Goal: Transaction & Acquisition: Book appointment/travel/reservation

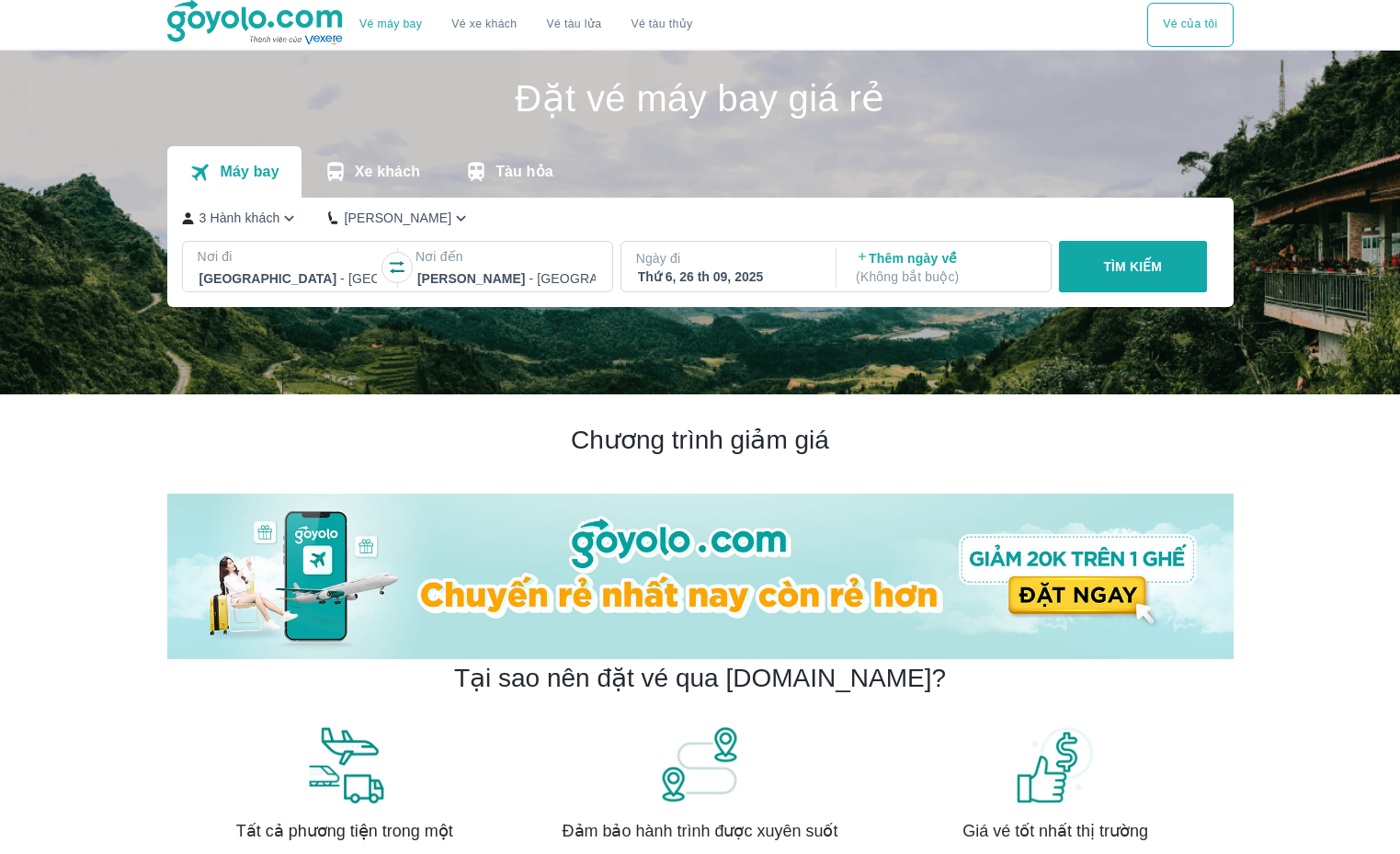
click at [323, 272] on div at bounding box center [288, 278] width 178 height 22
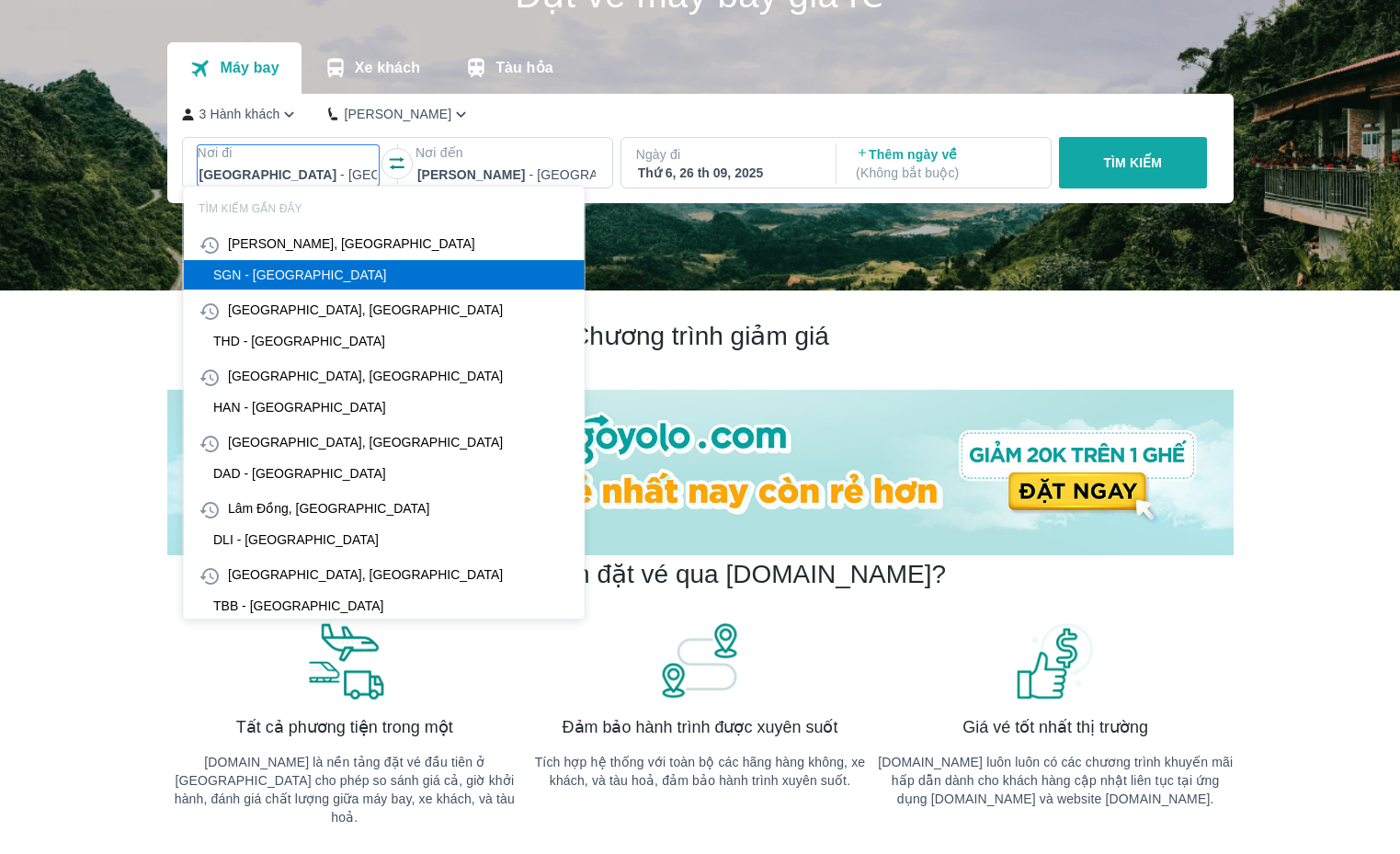
scroll to position [106, 0]
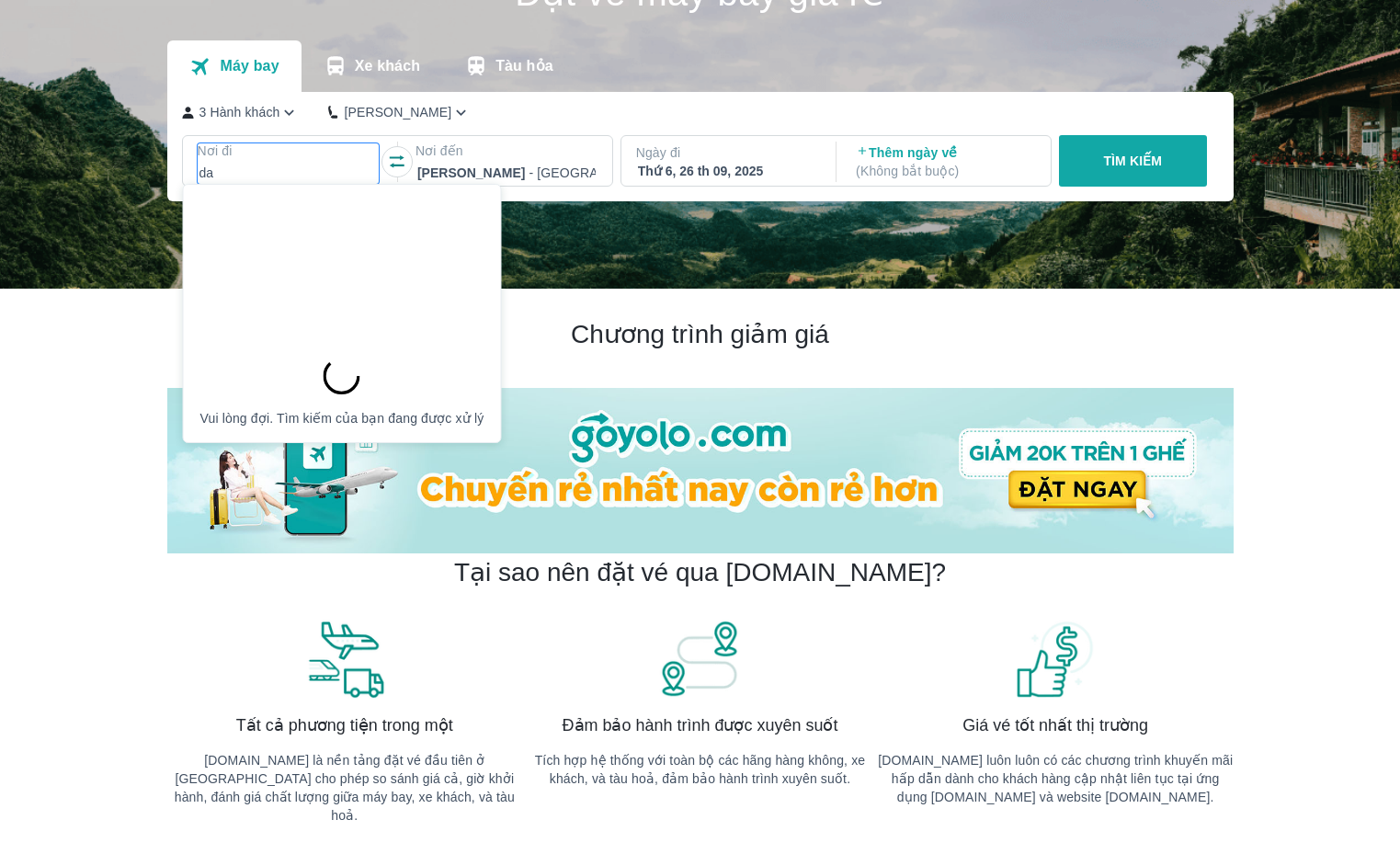
type input "d"
type input "đ"
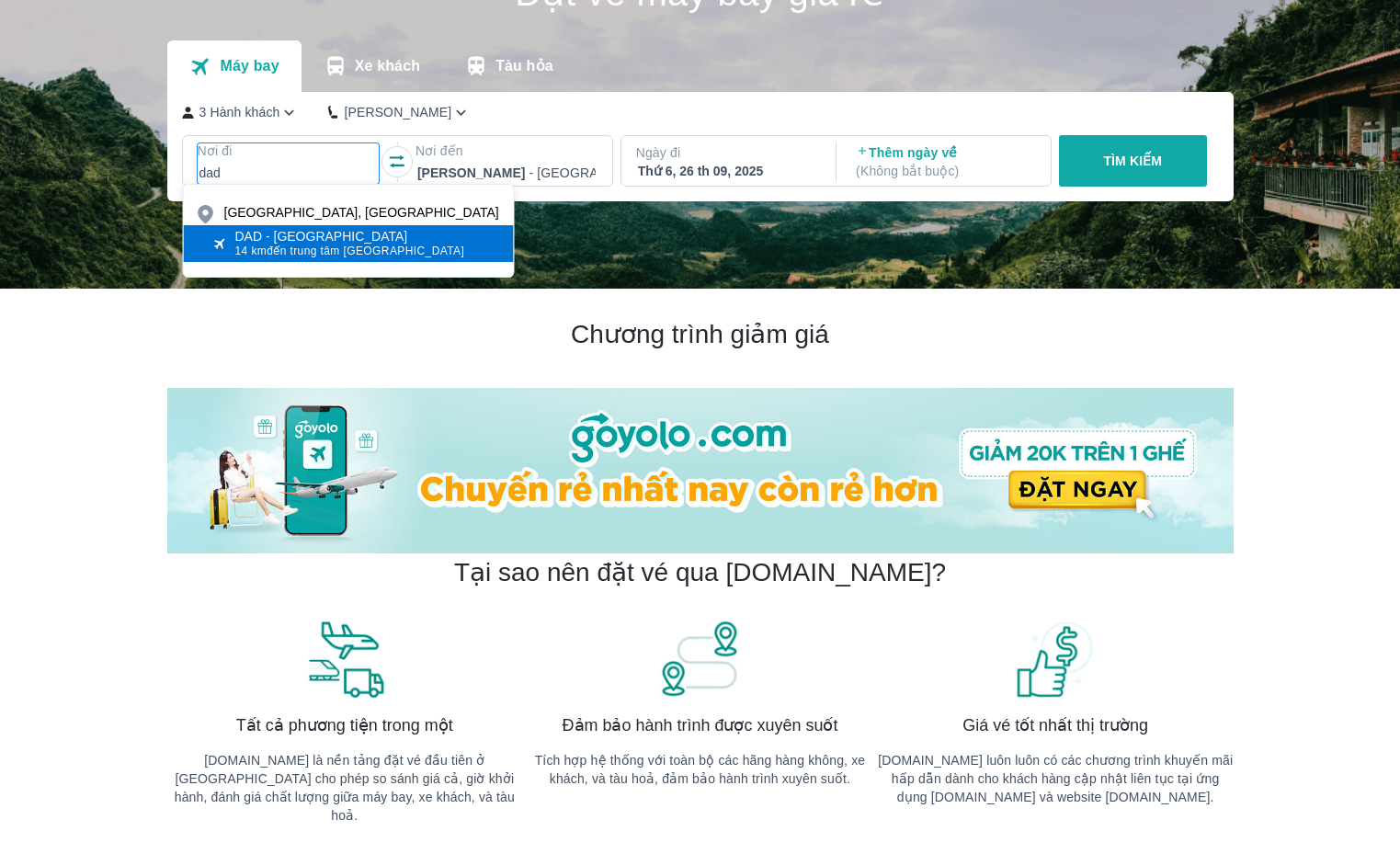
type input "dad"
click at [362, 239] on div "DAD - [GEOGRAPHIC_DATA]" at bounding box center [351, 237] width 230 height 15
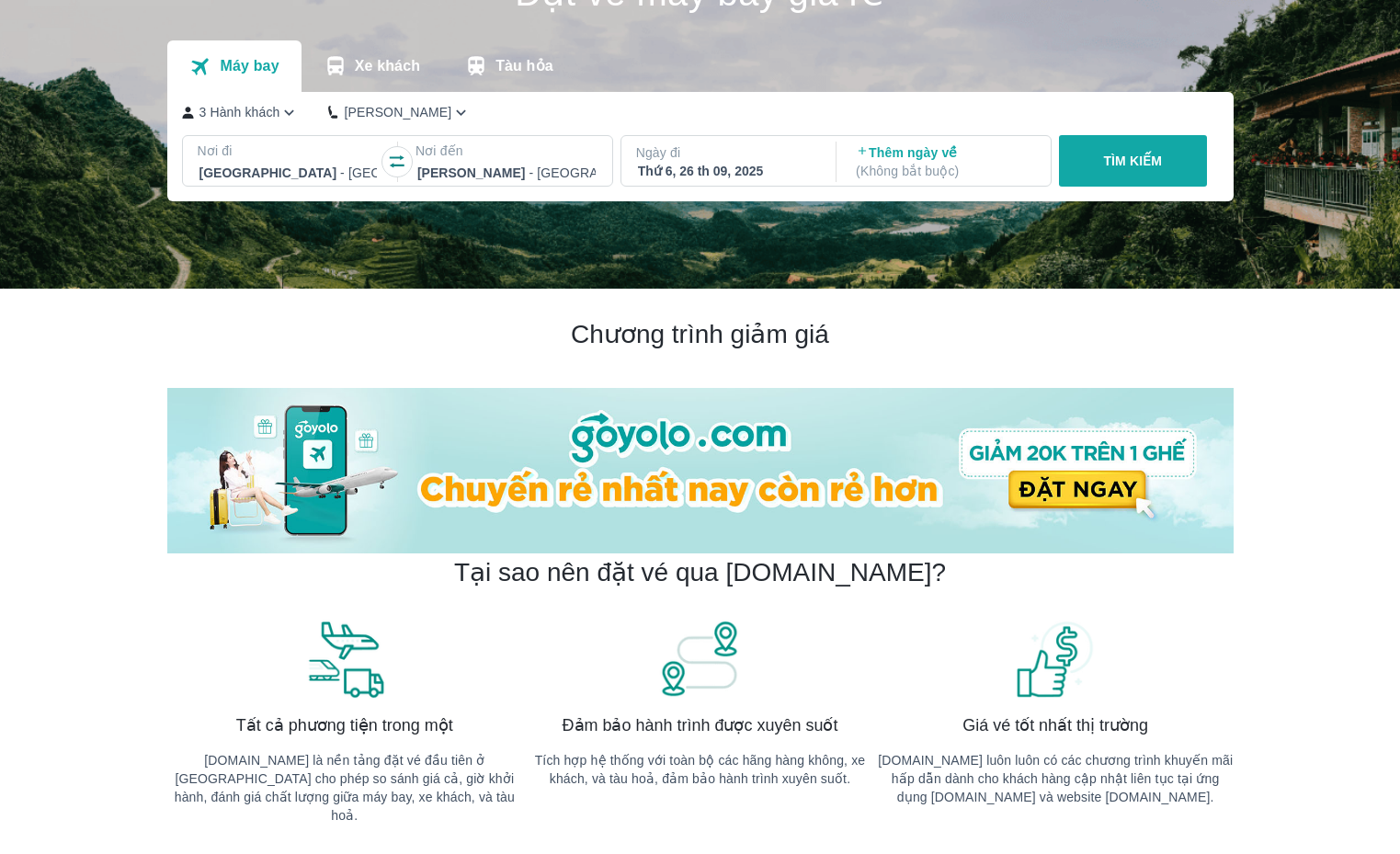
click at [460, 173] on div at bounding box center [506, 173] width 178 height 22
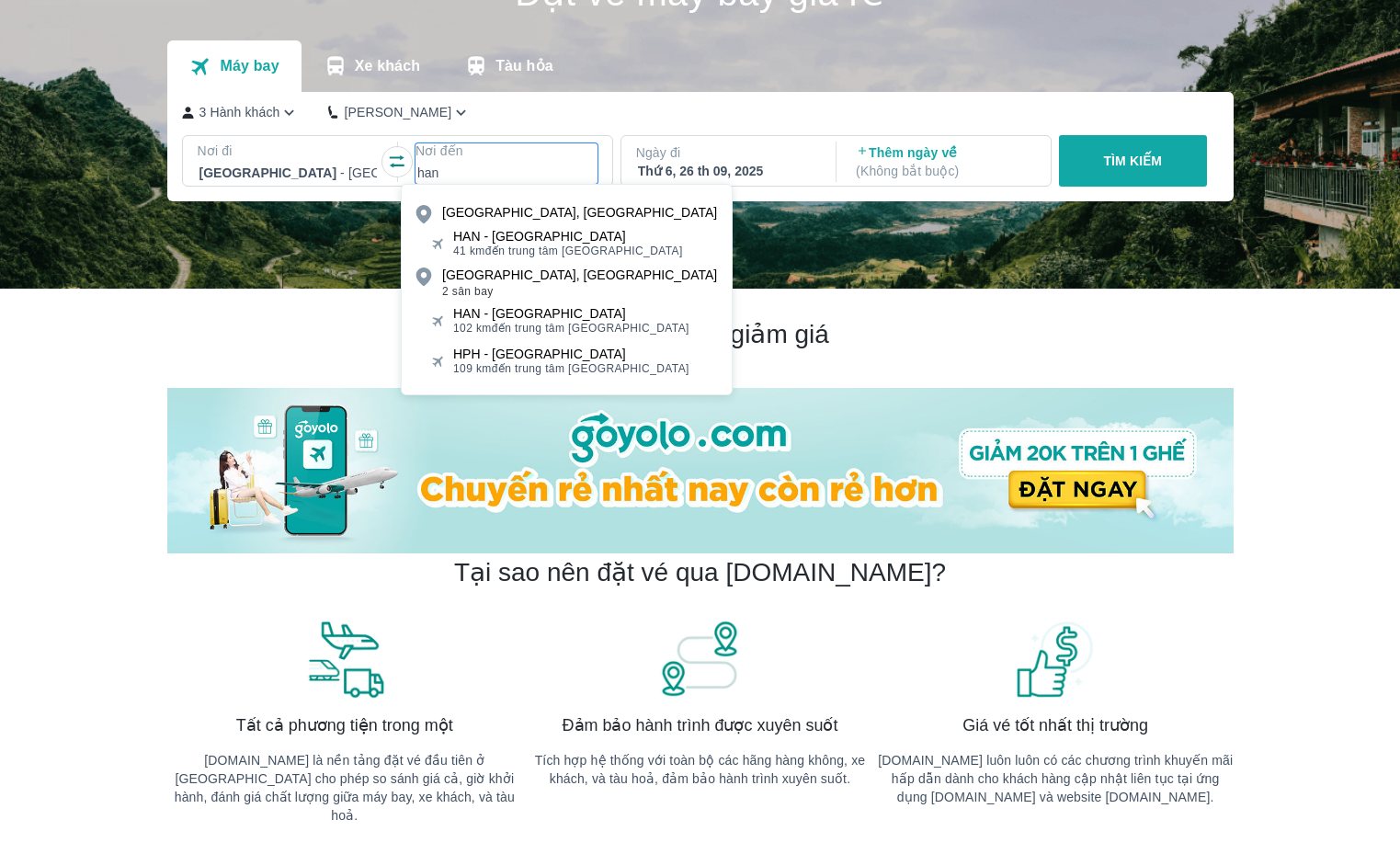
type input "han"
click at [462, 229] on div "HAN - [GEOGRAPHIC_DATA]" at bounding box center [569, 237] width 230 height 15
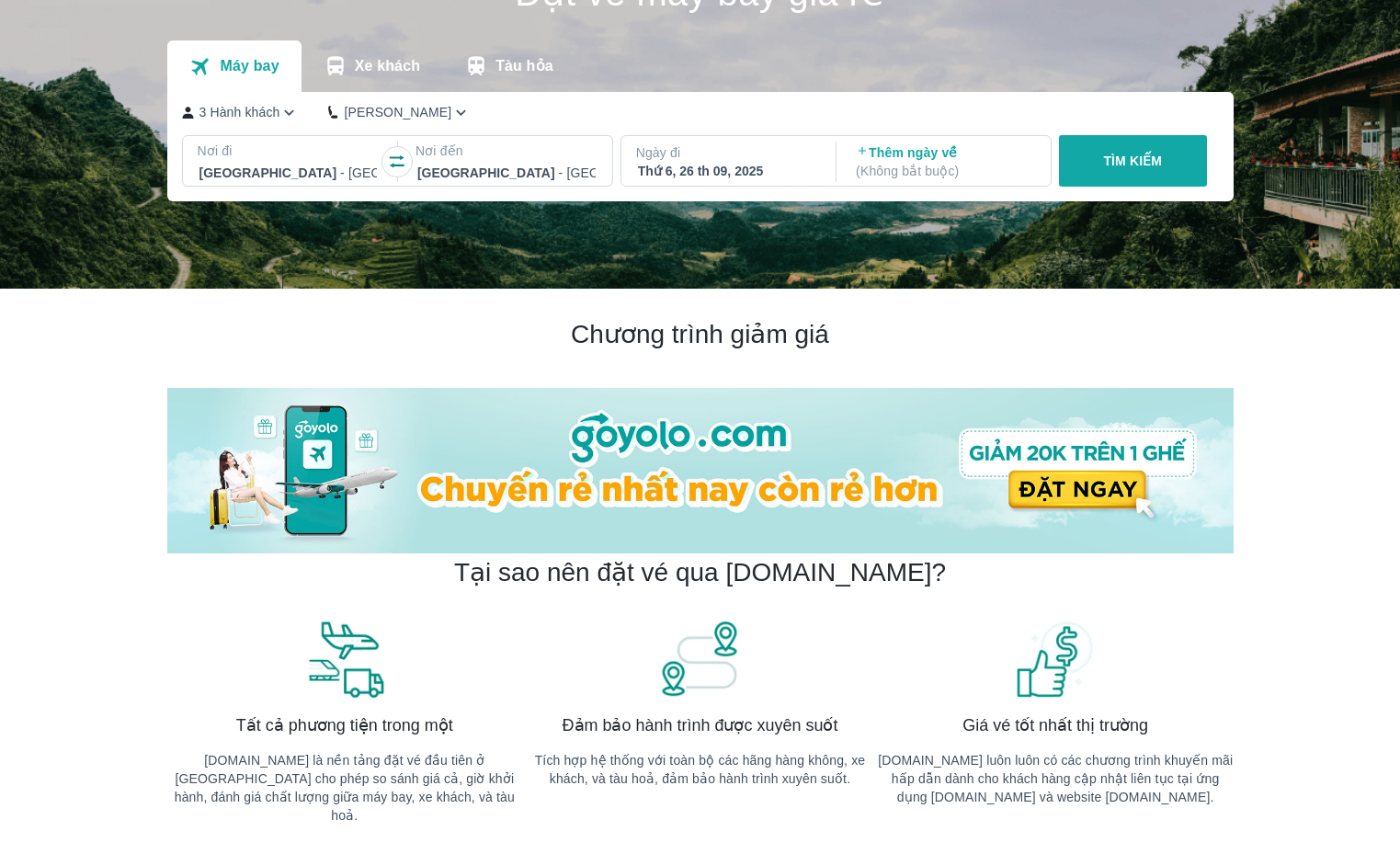
click at [708, 167] on div "Thứ 6, 26 th 09, 2025" at bounding box center [726, 171] width 178 height 18
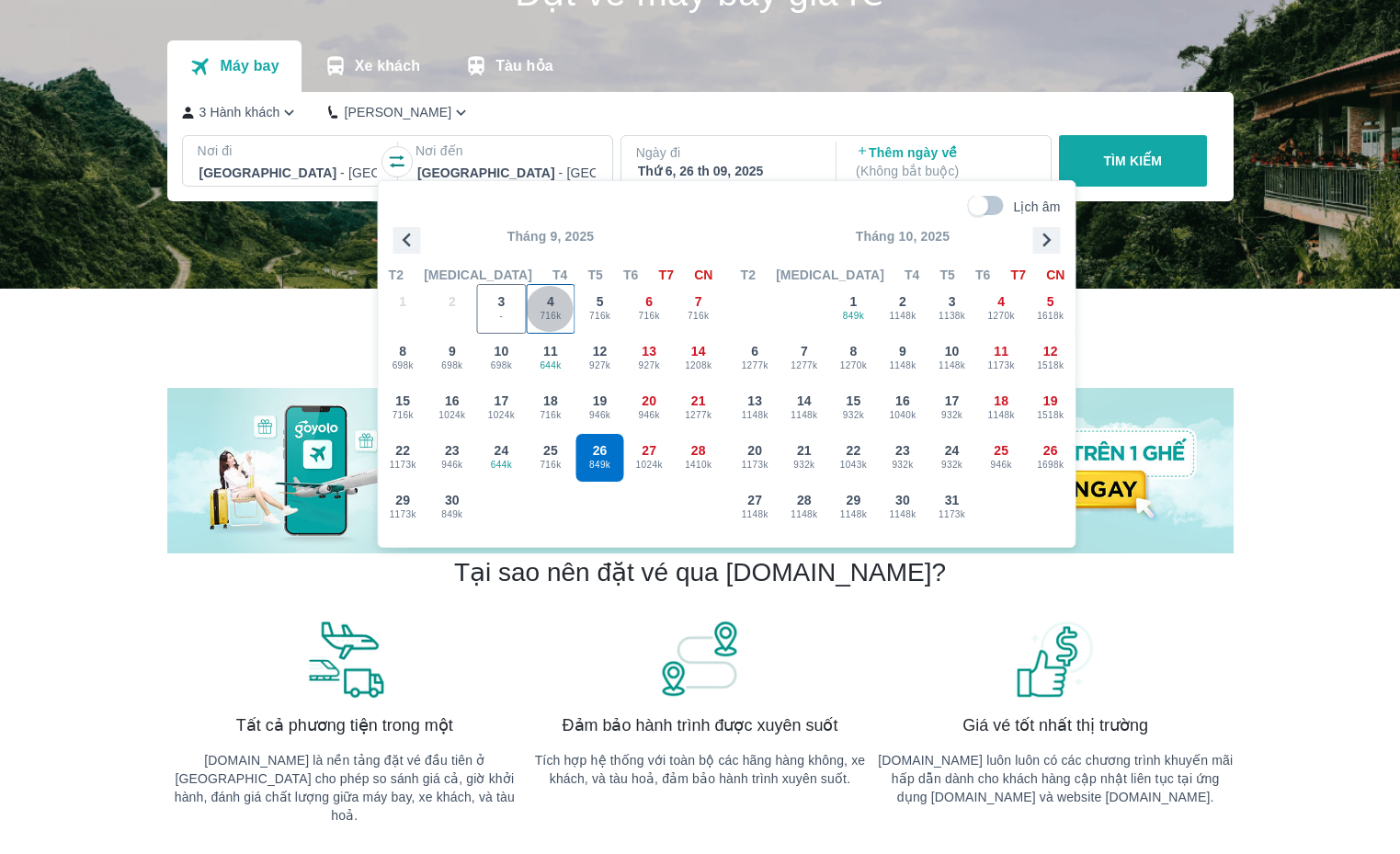
click at [544, 311] on span "716k" at bounding box center [550, 316] width 48 height 15
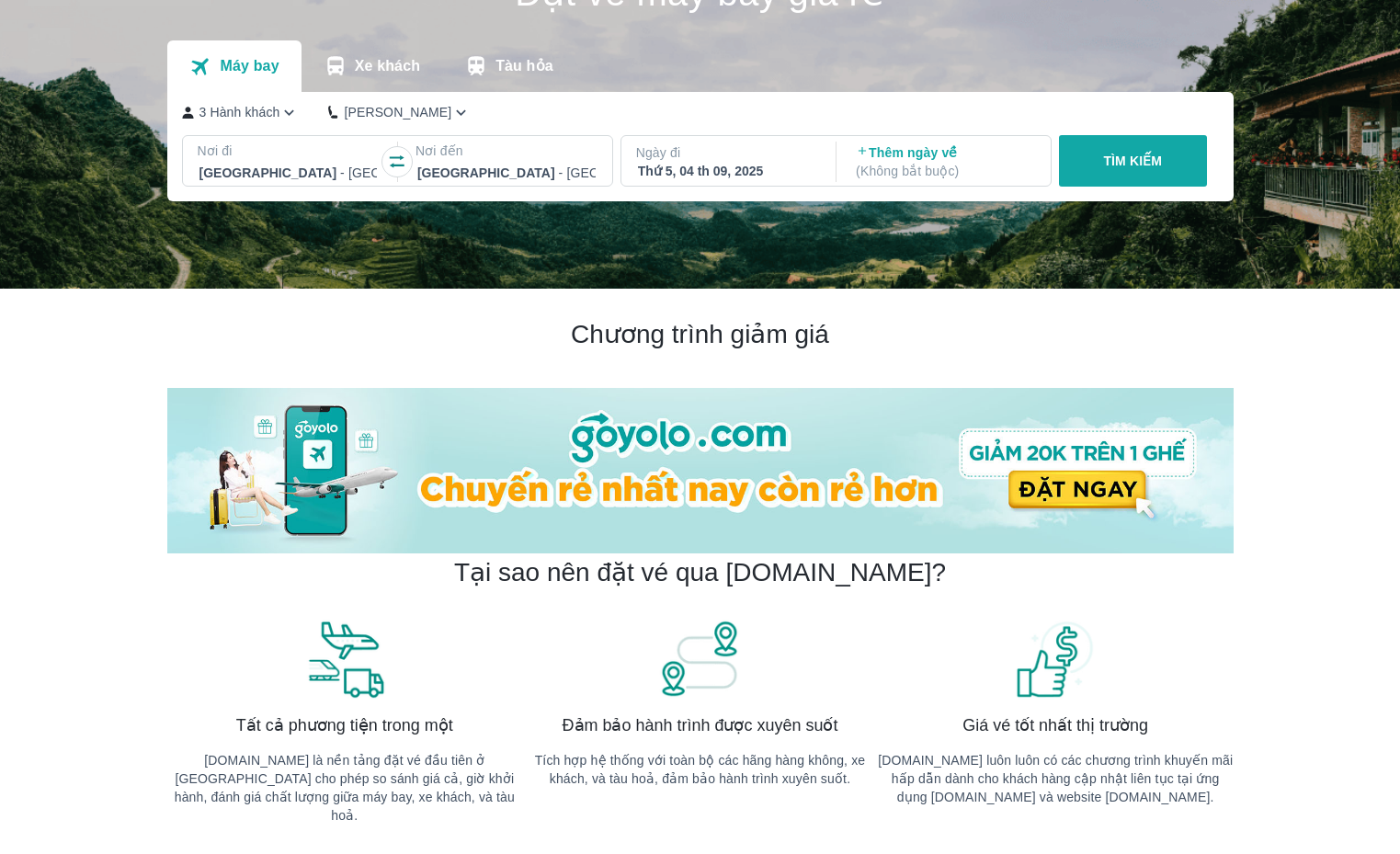
click at [1171, 170] on button "TÌM KIẾM" at bounding box center [1133, 160] width 148 height 52
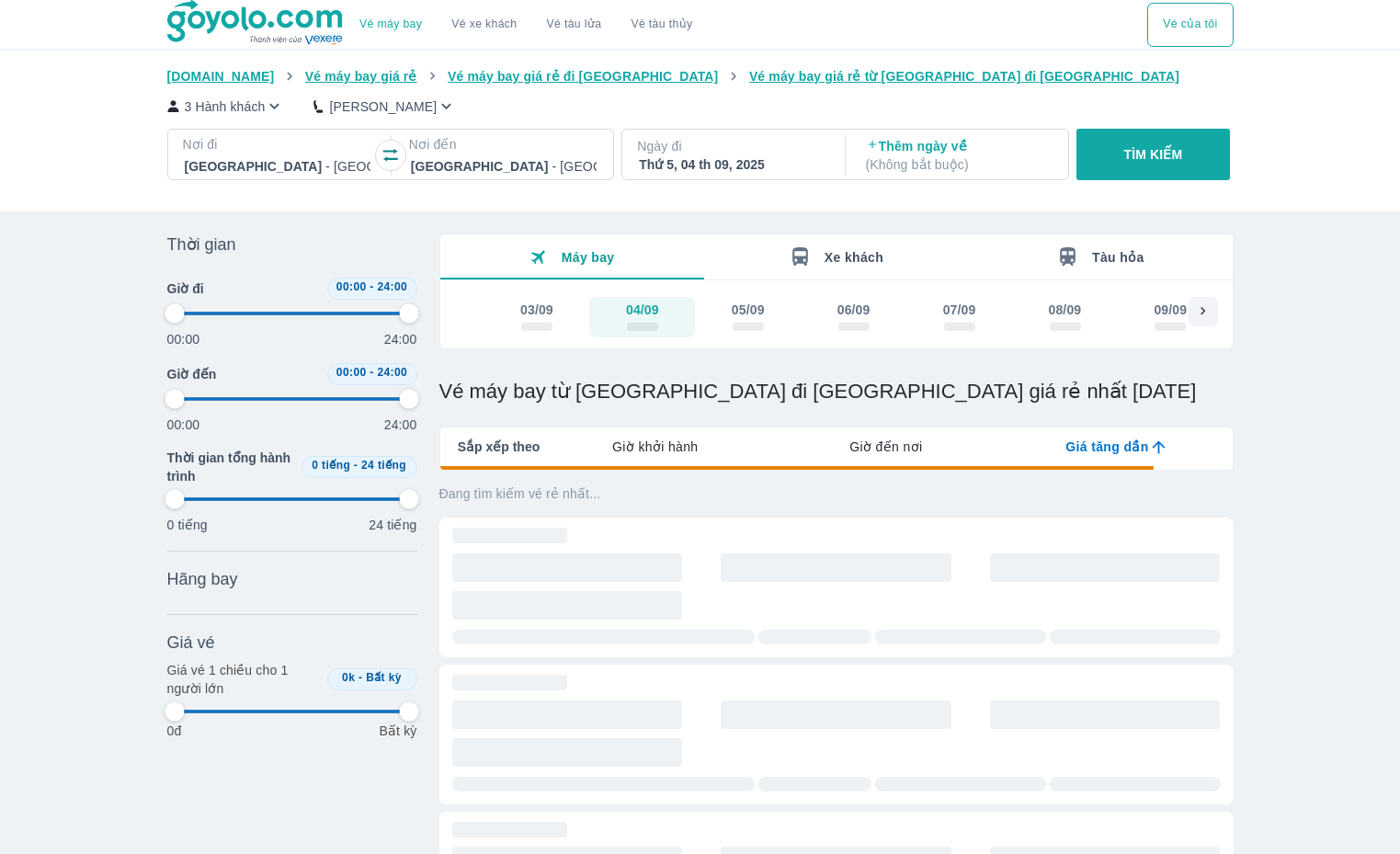
type input "97.9166666666667"
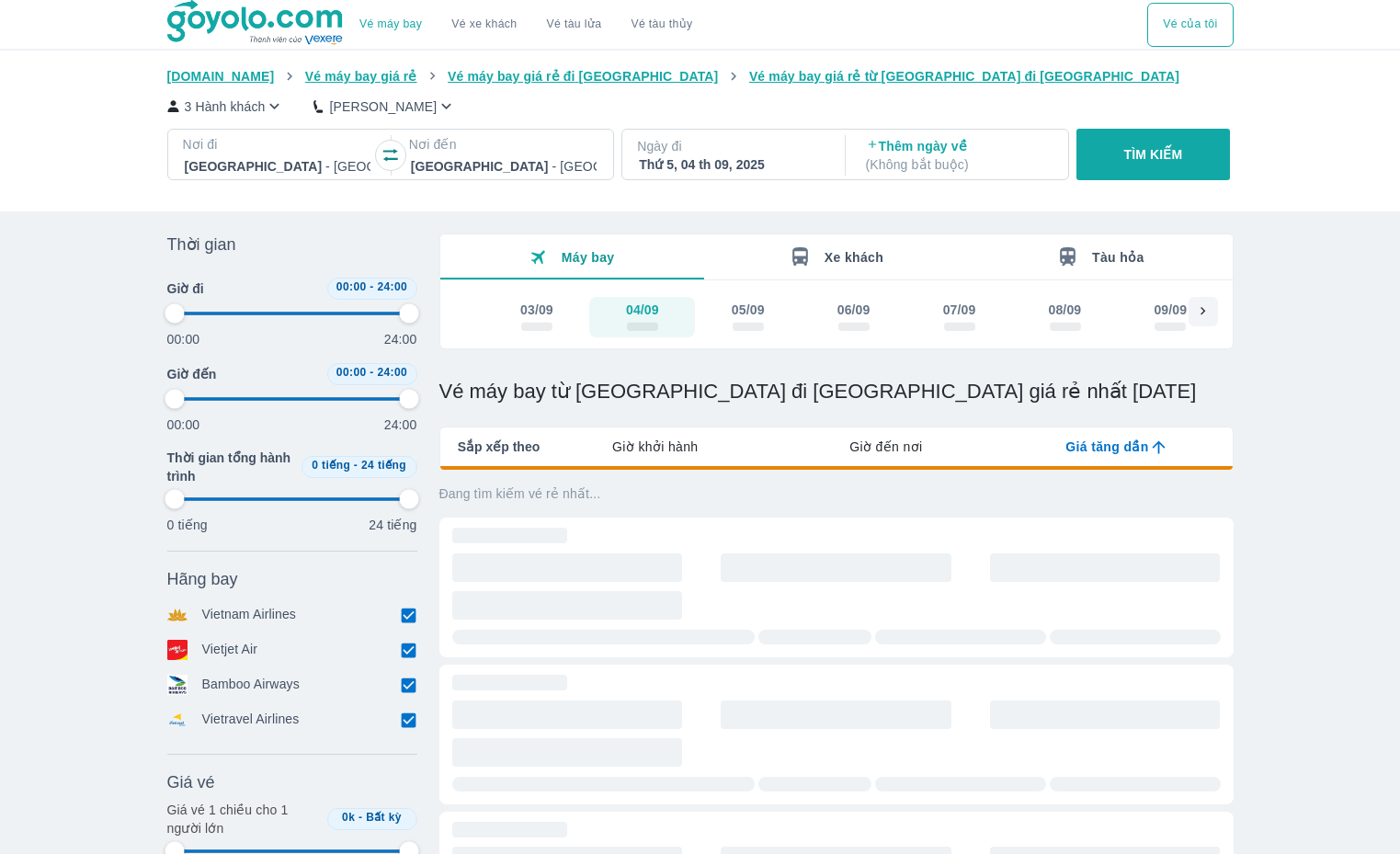
type input "97.9166666666667"
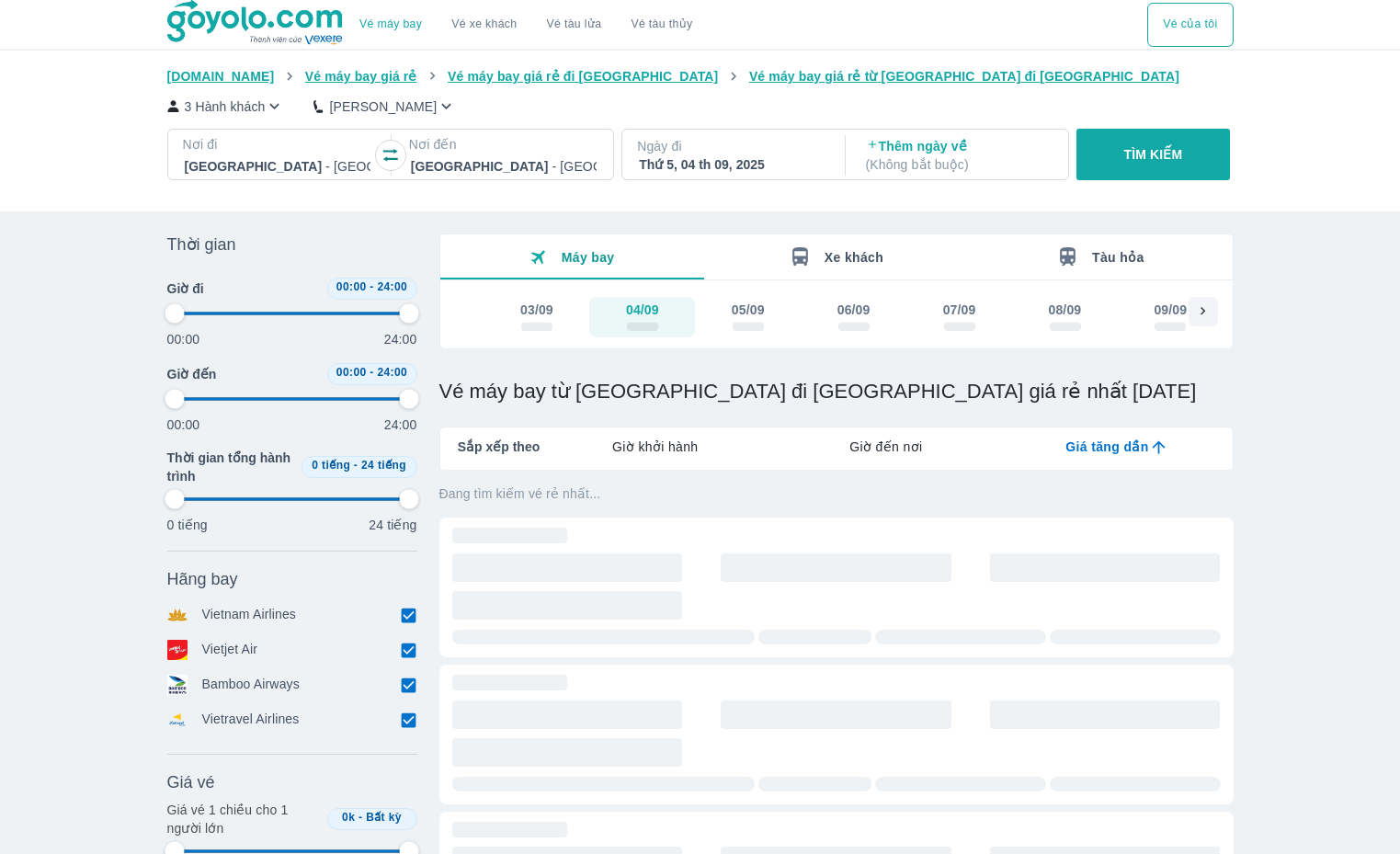
type input "97.9166666666667"
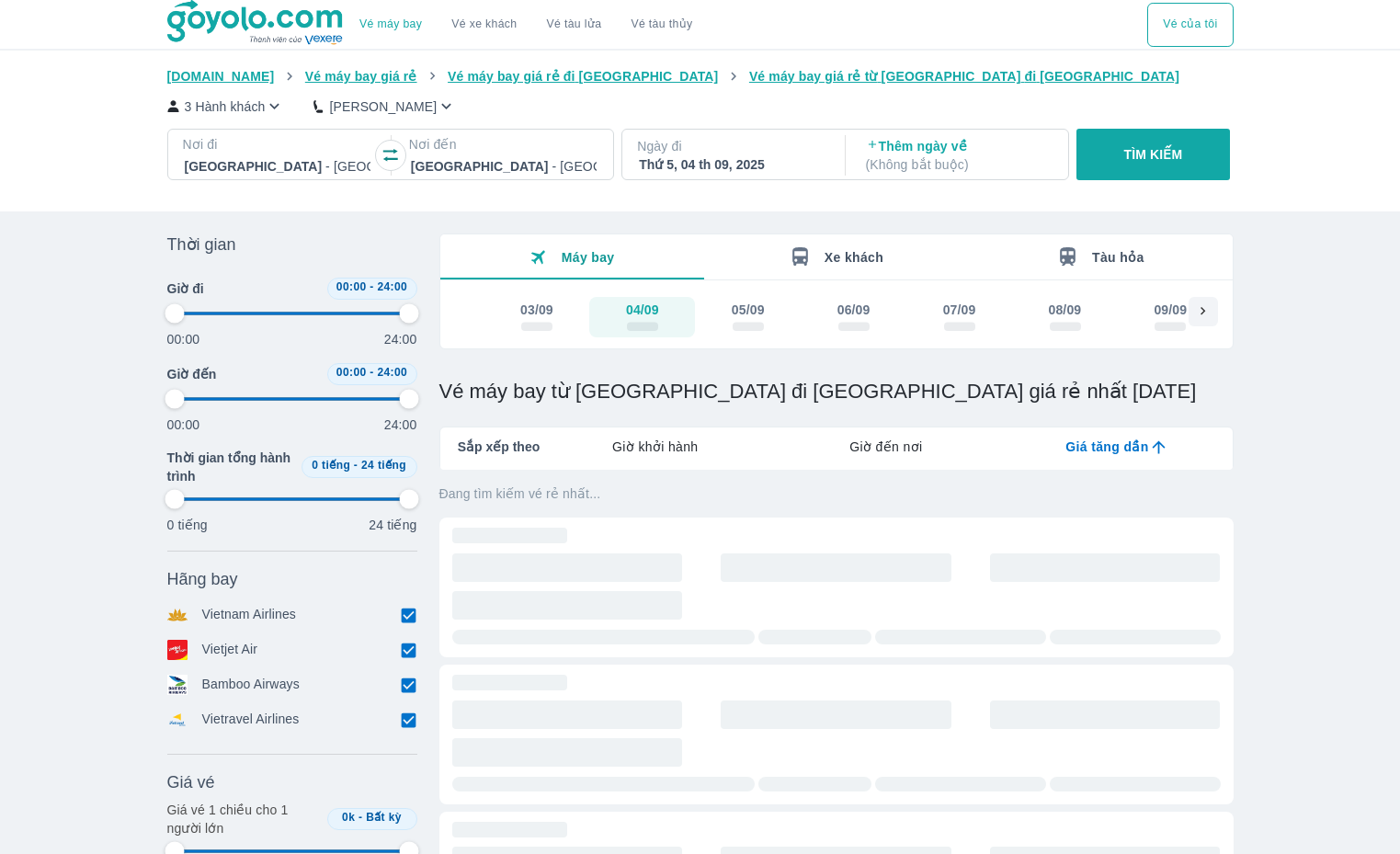
type input "97.9166666666667"
click at [415, 690] on input "checkbox" at bounding box center [409, 685] width 17 height 17
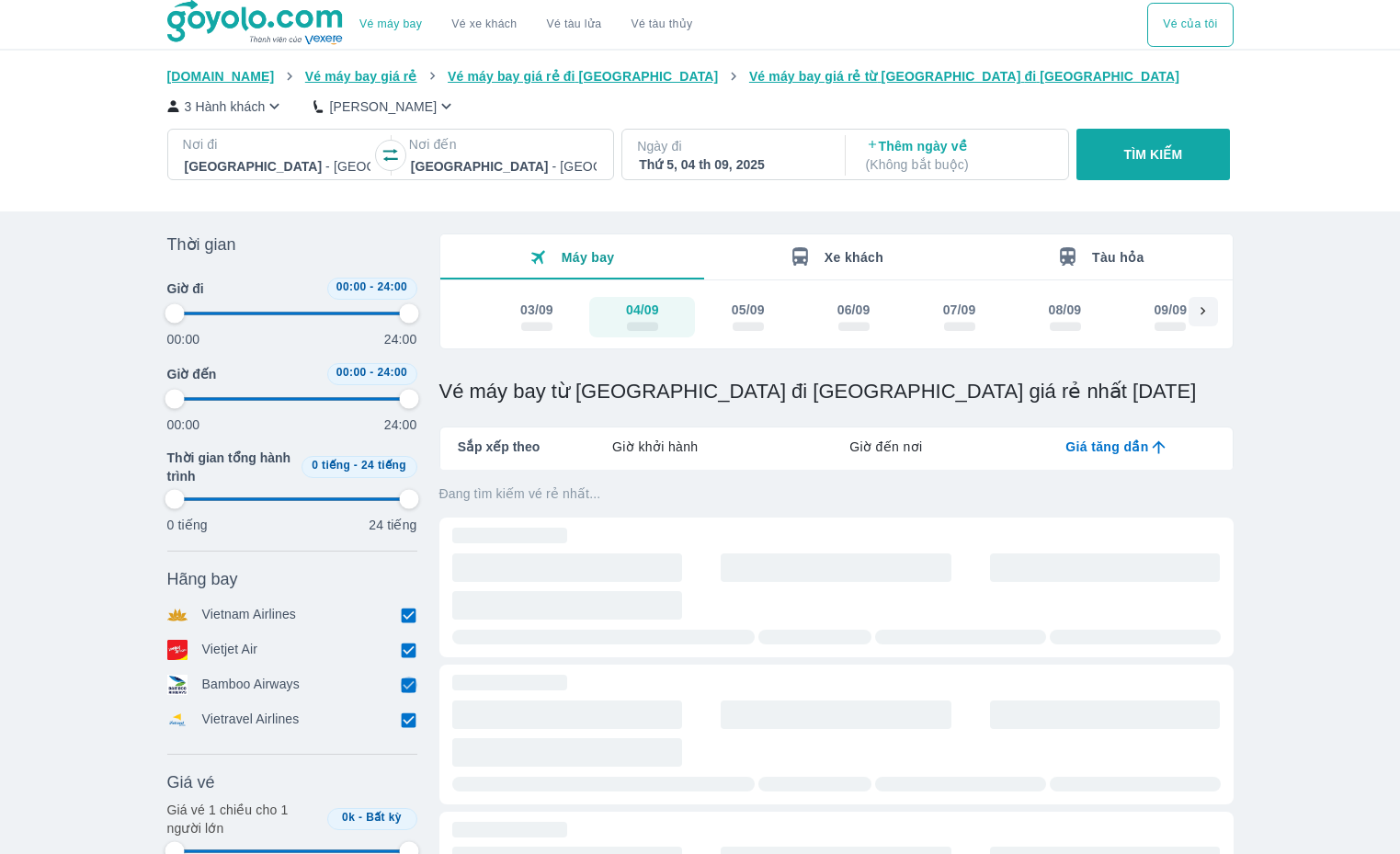
checkbox input "false"
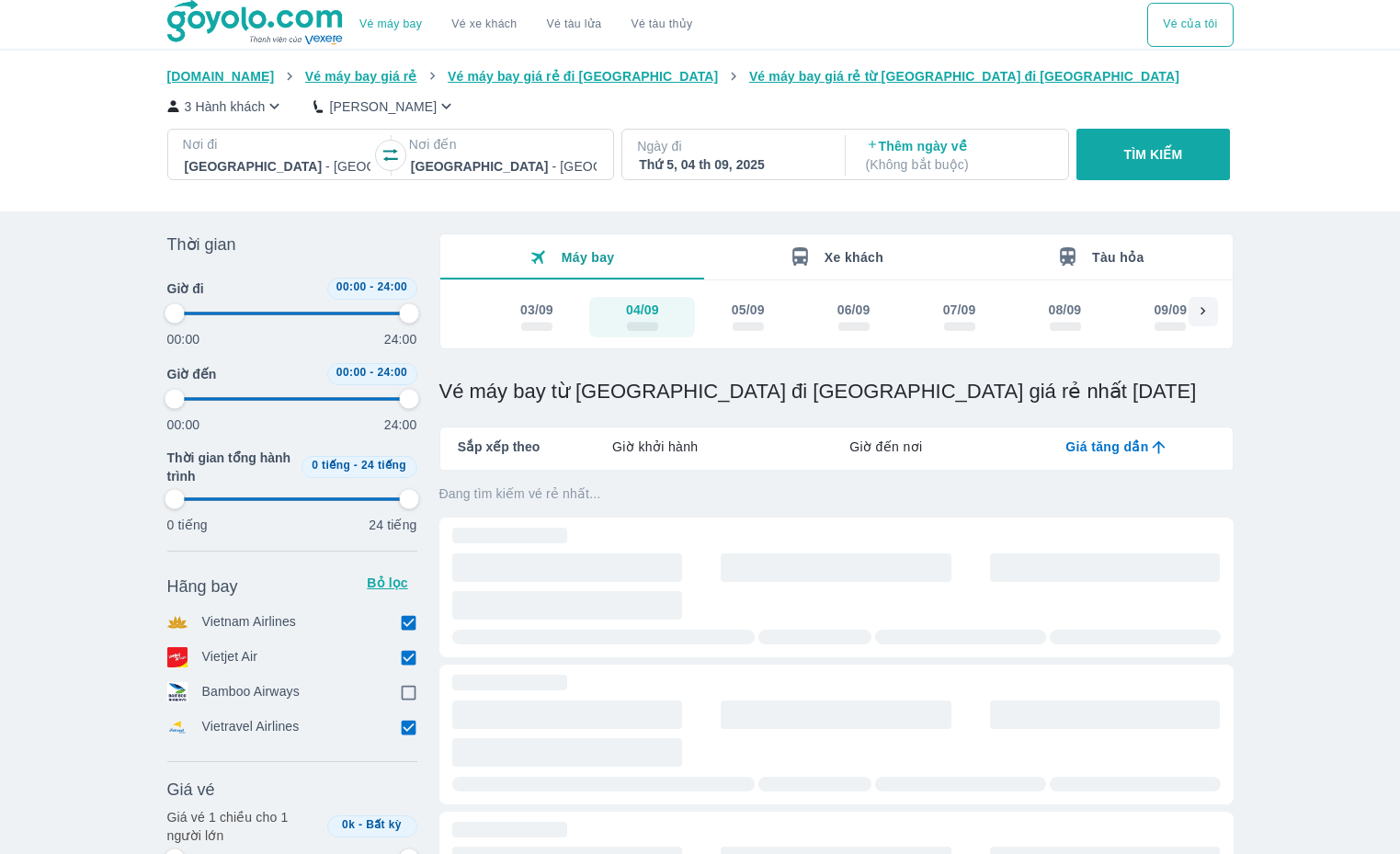
type input "97.9166666666667"
click at [408, 660] on input "checkbox" at bounding box center [409, 658] width 17 height 17
checkbox input "false"
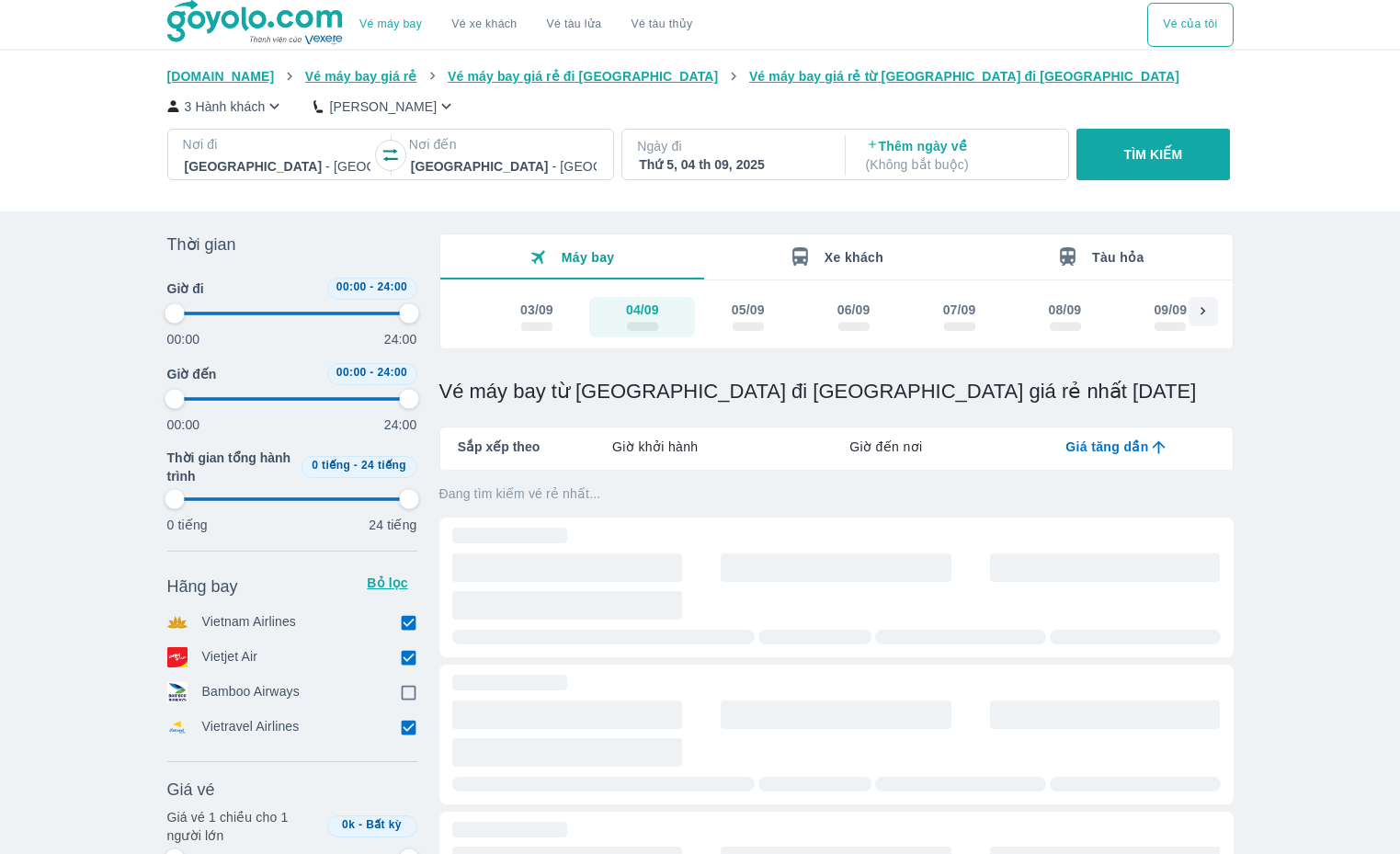
type input "97.9166666666667"
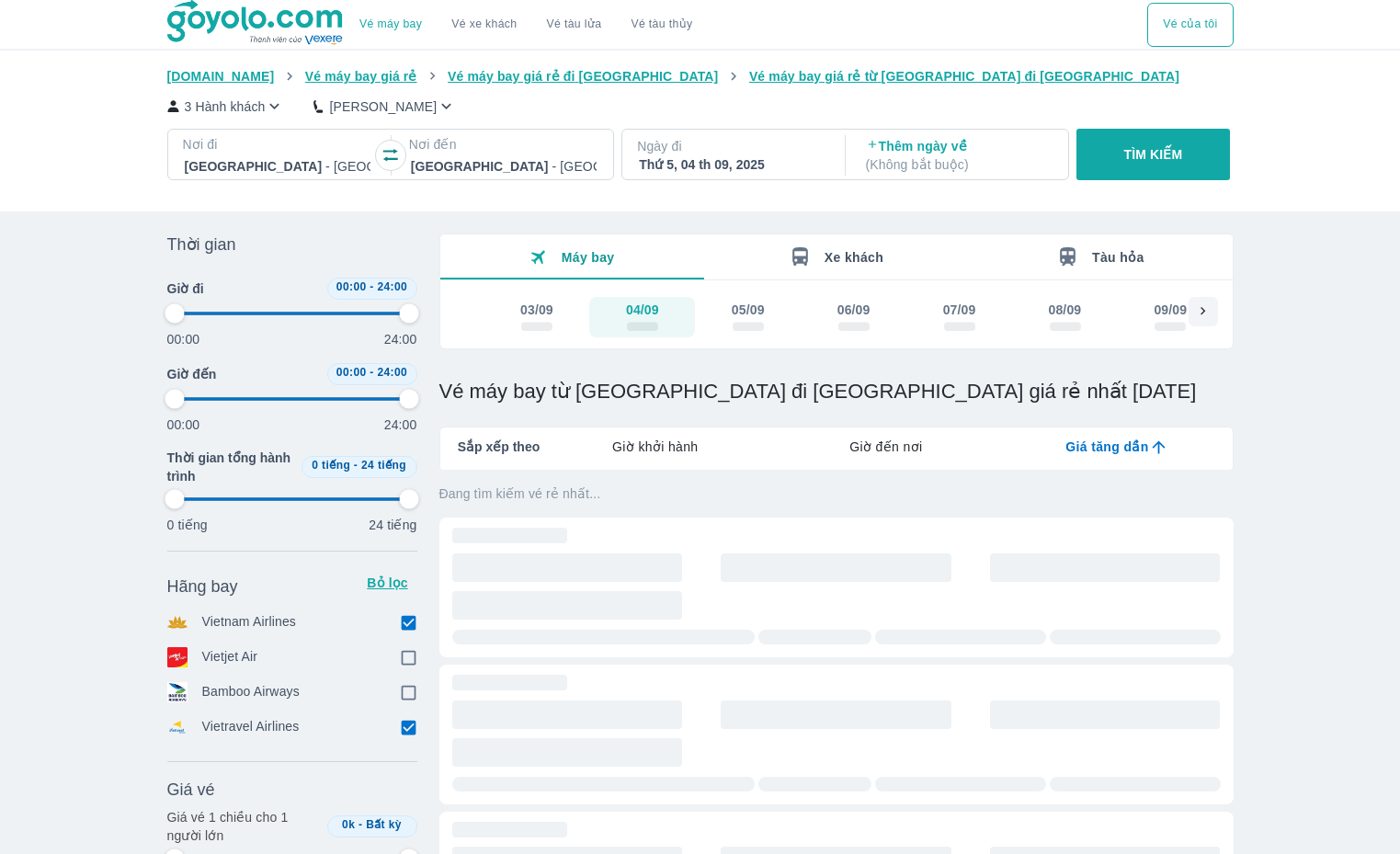
type input "97.9166666666667"
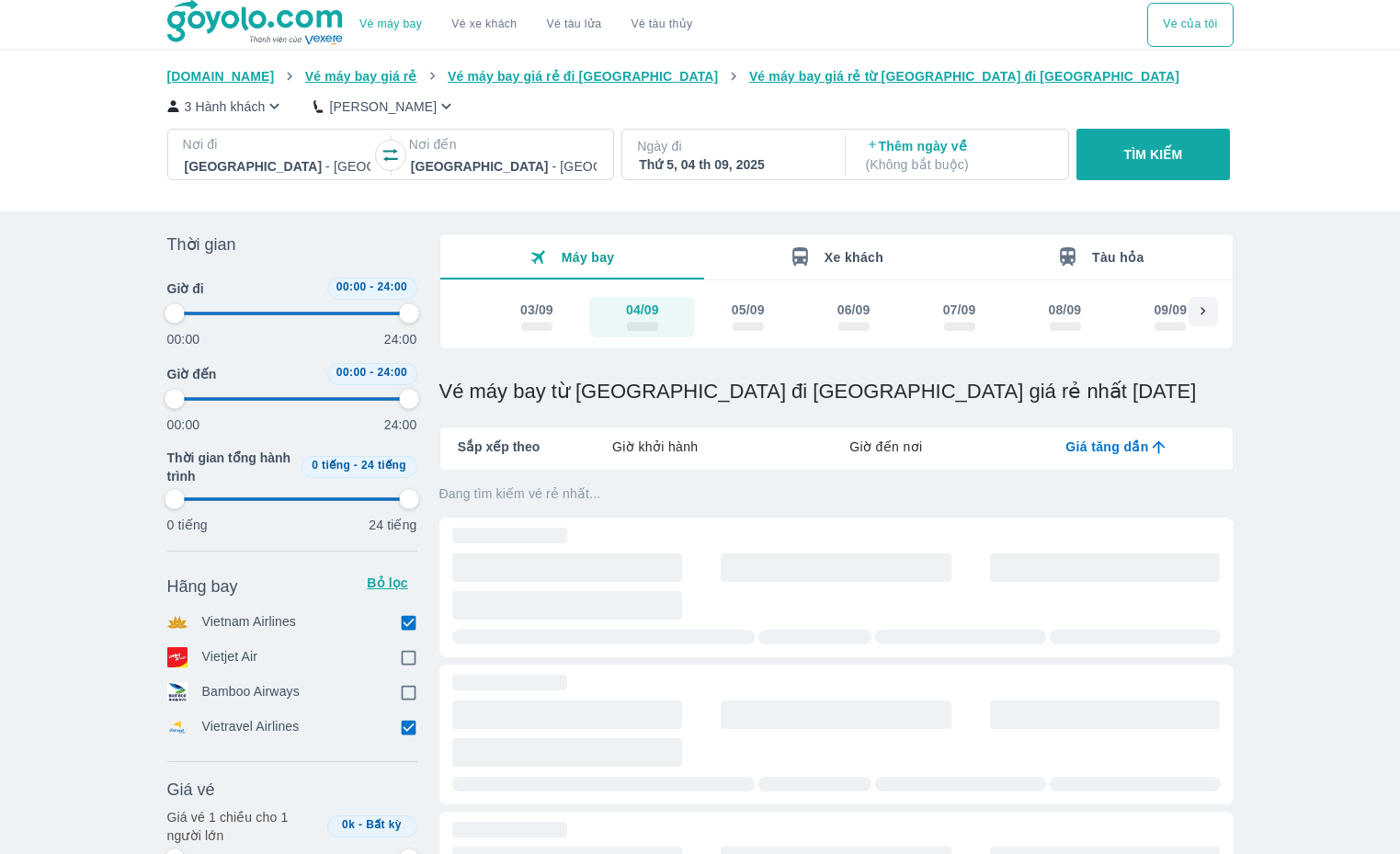
type input "97.9166666666667"
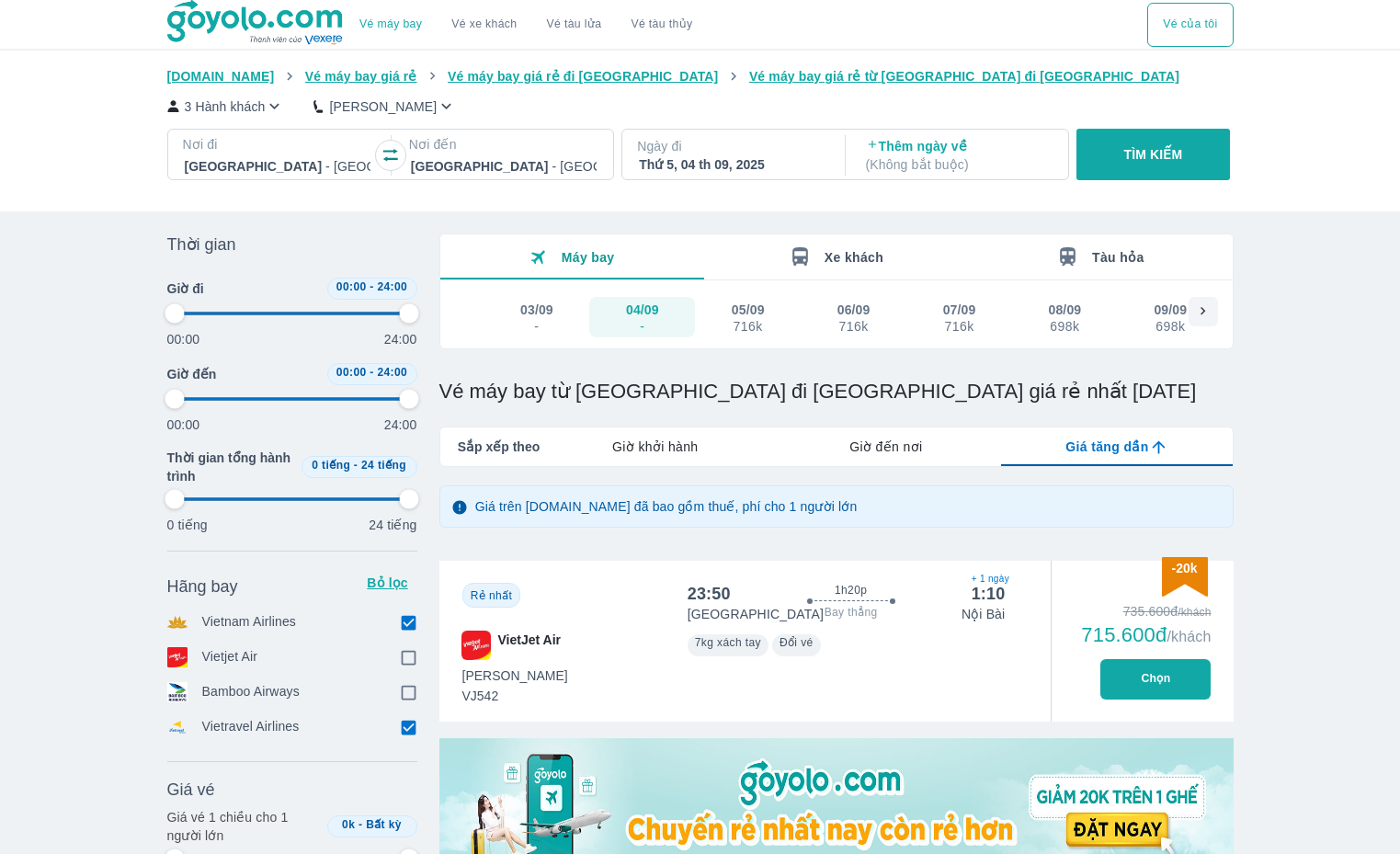
type input "97.9166666666667"
click at [406, 620] on input "checkbox" at bounding box center [409, 623] width 17 height 17
checkbox input "false"
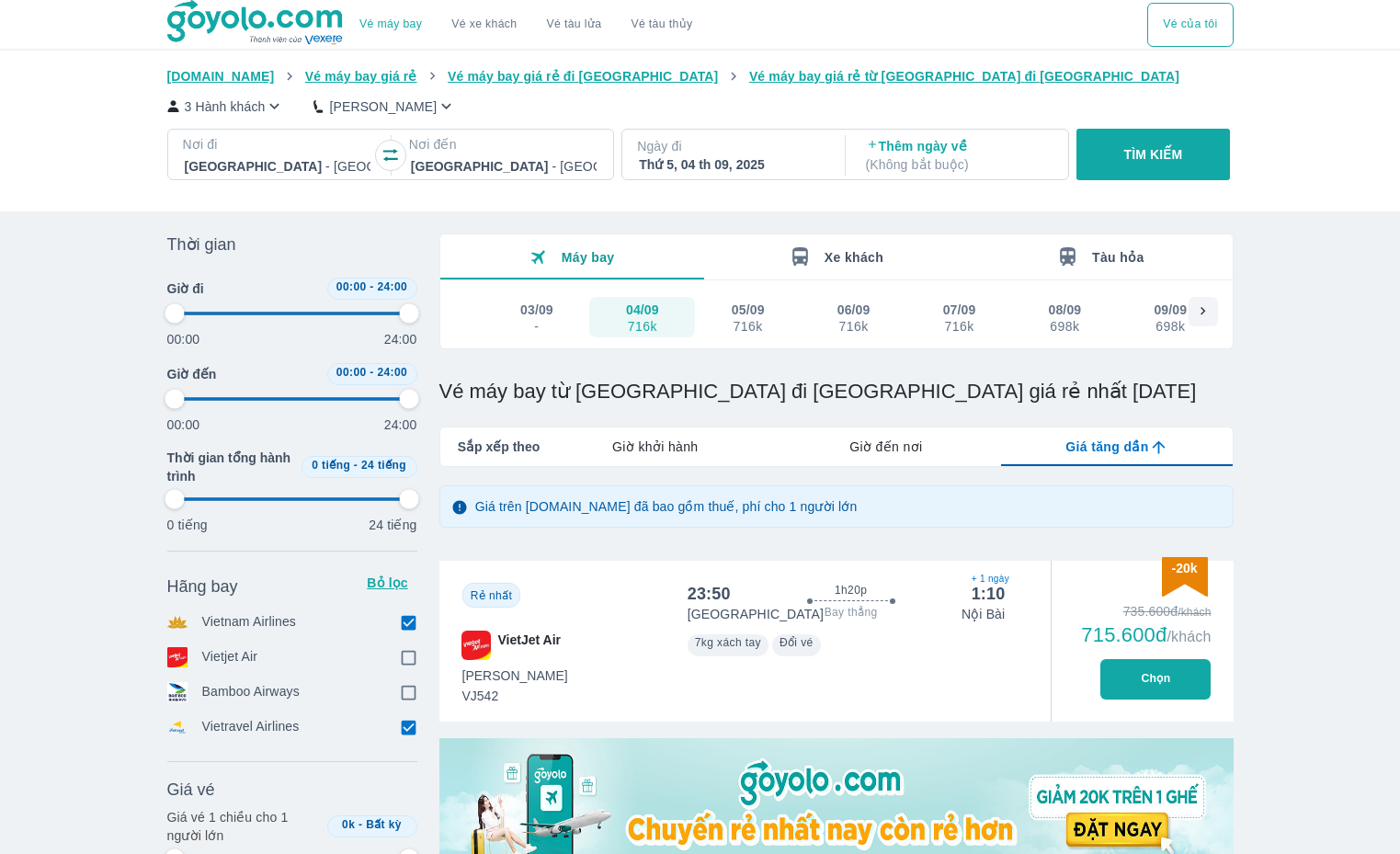
type input "97.9166666666667"
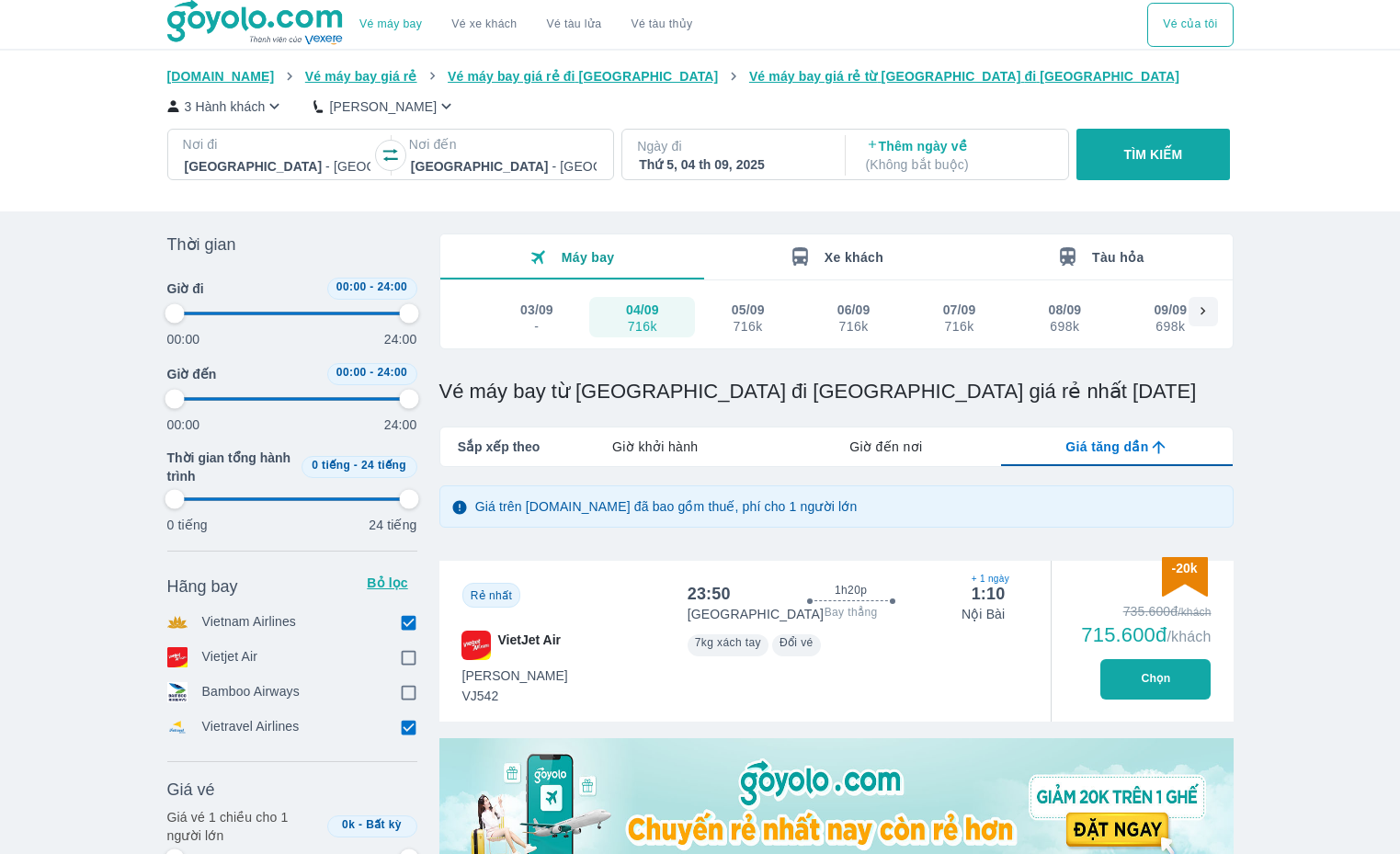
type input "97.9166666666667"
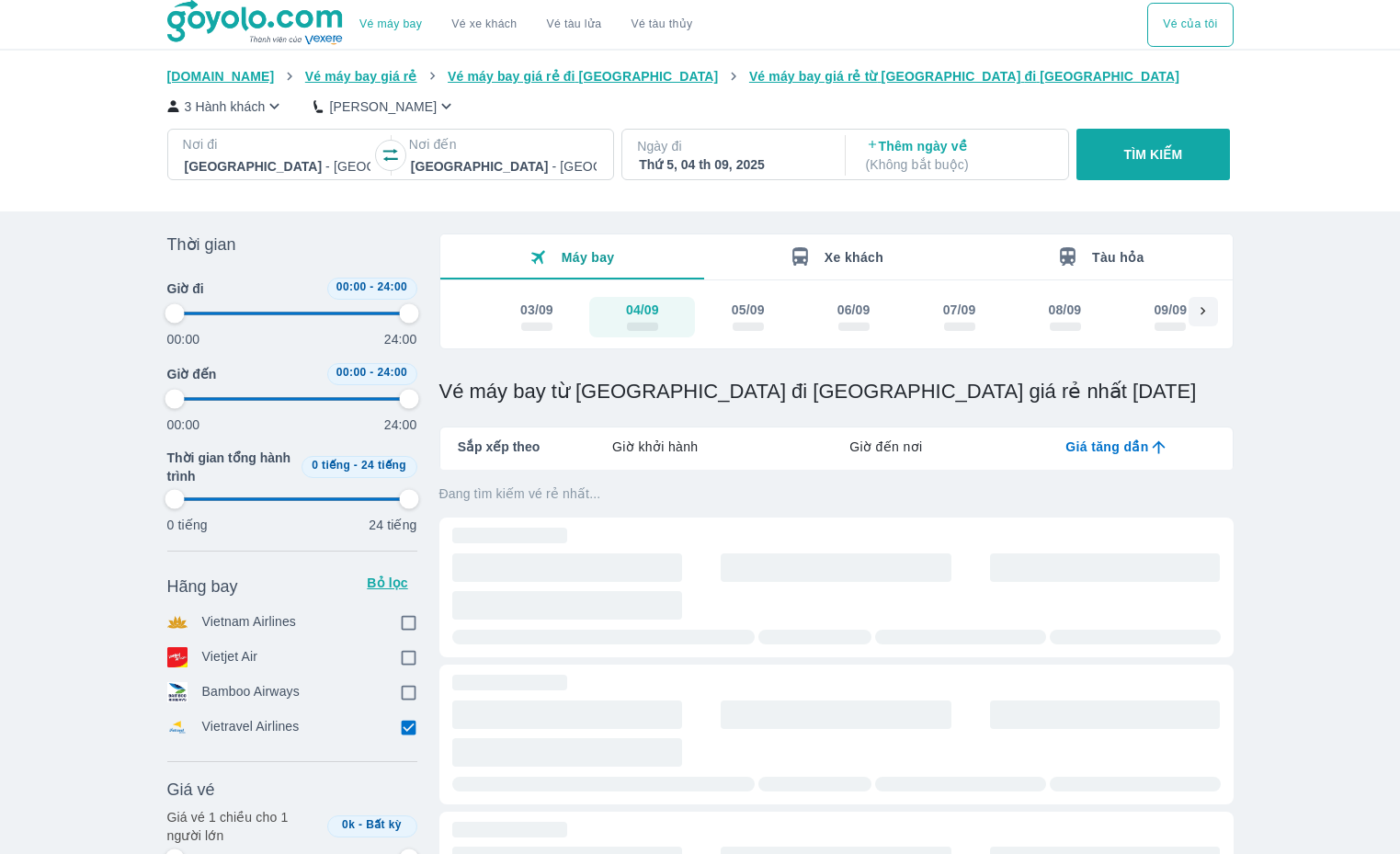
type input "97.9166666666667"
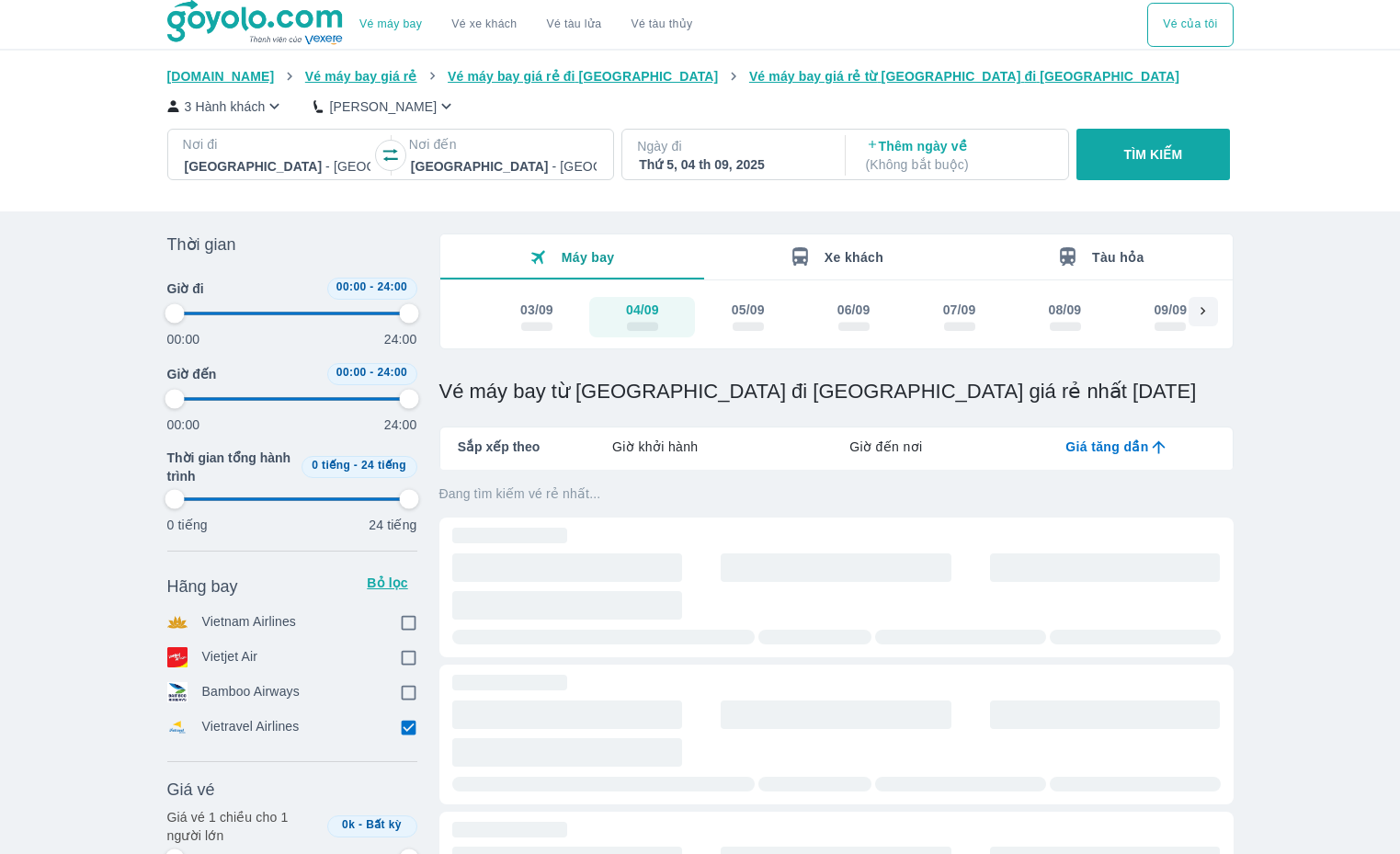
type input "97.9166666666667"
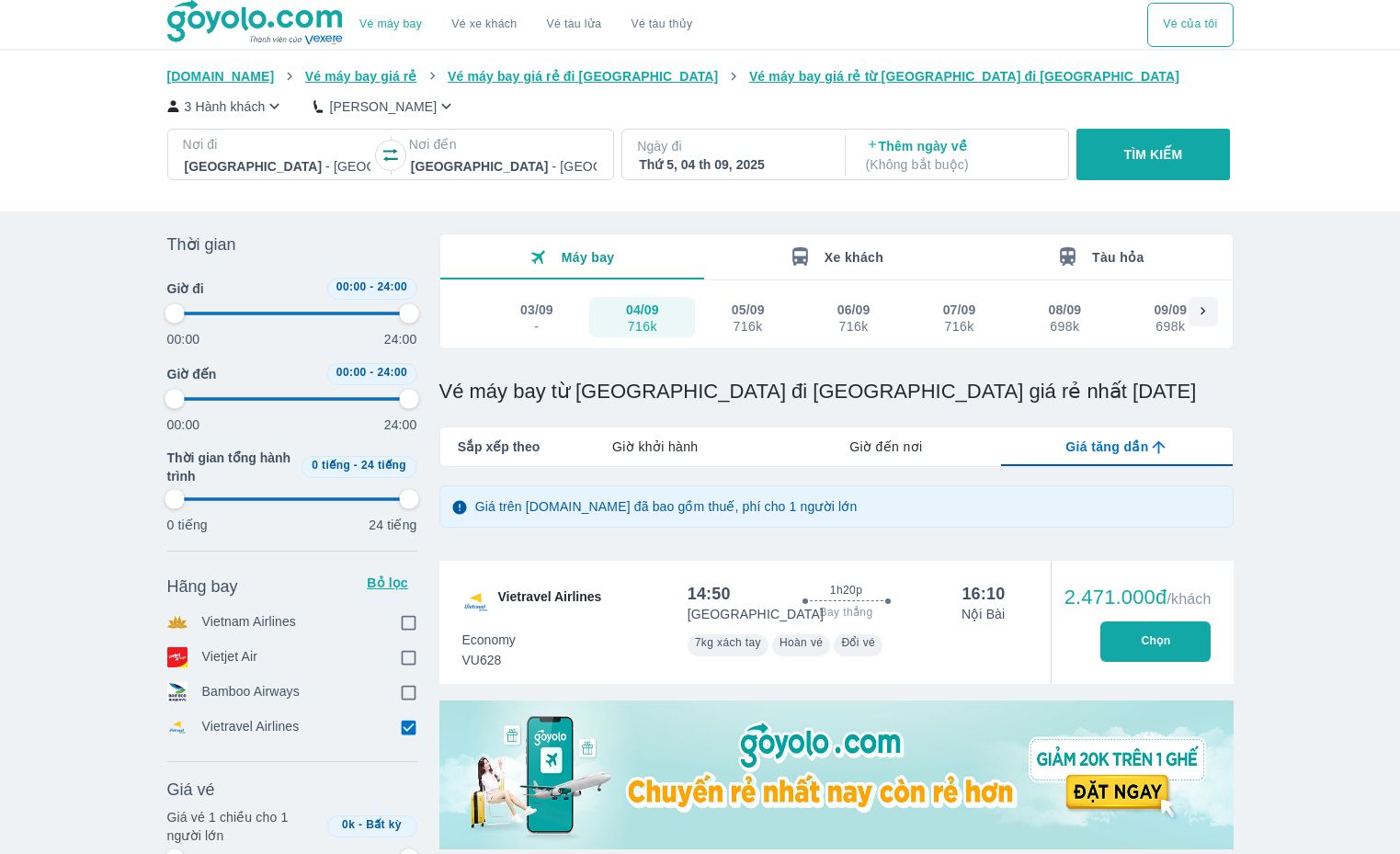
type input "97.9166666666667"
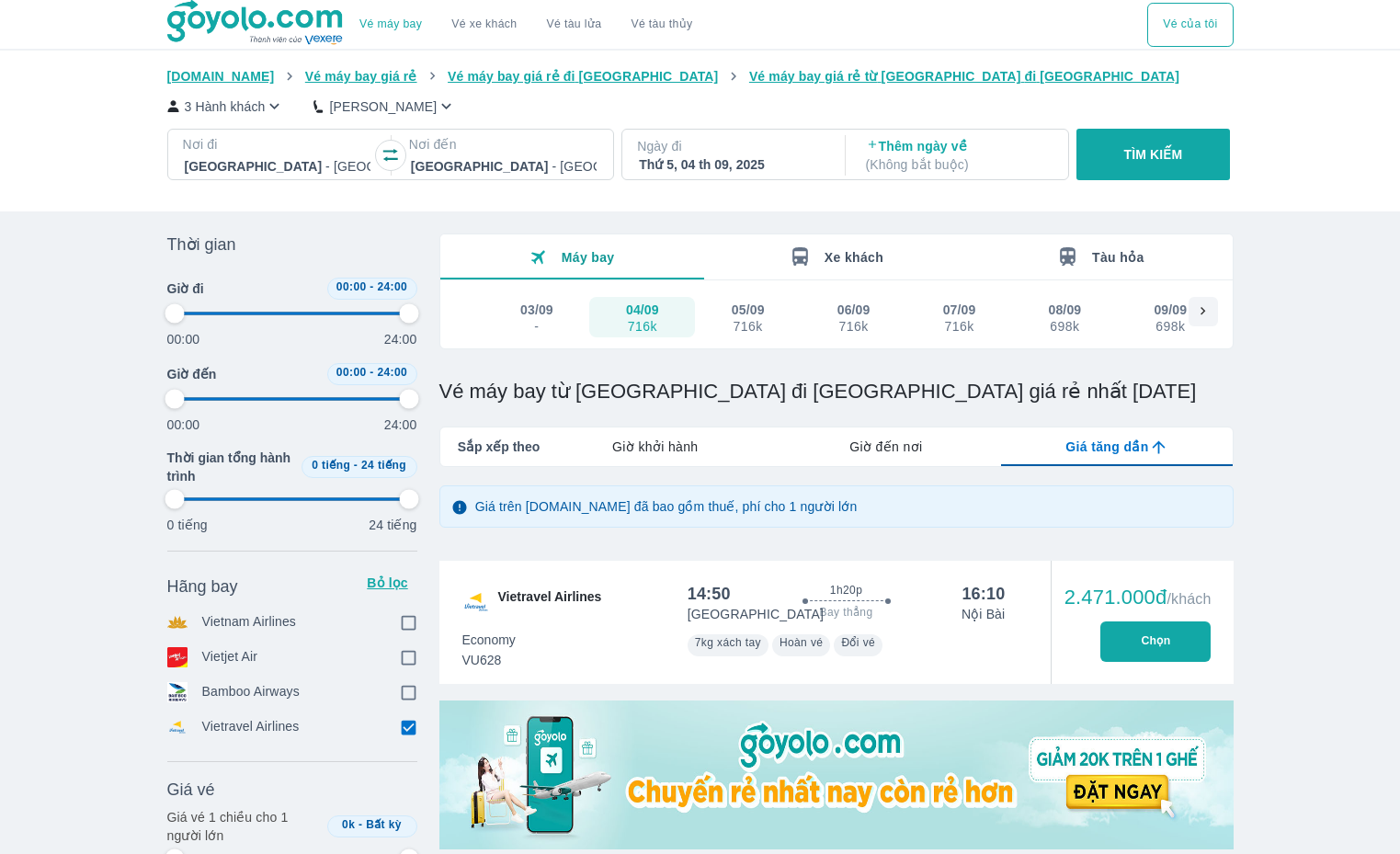
type input "97.9166666666667"
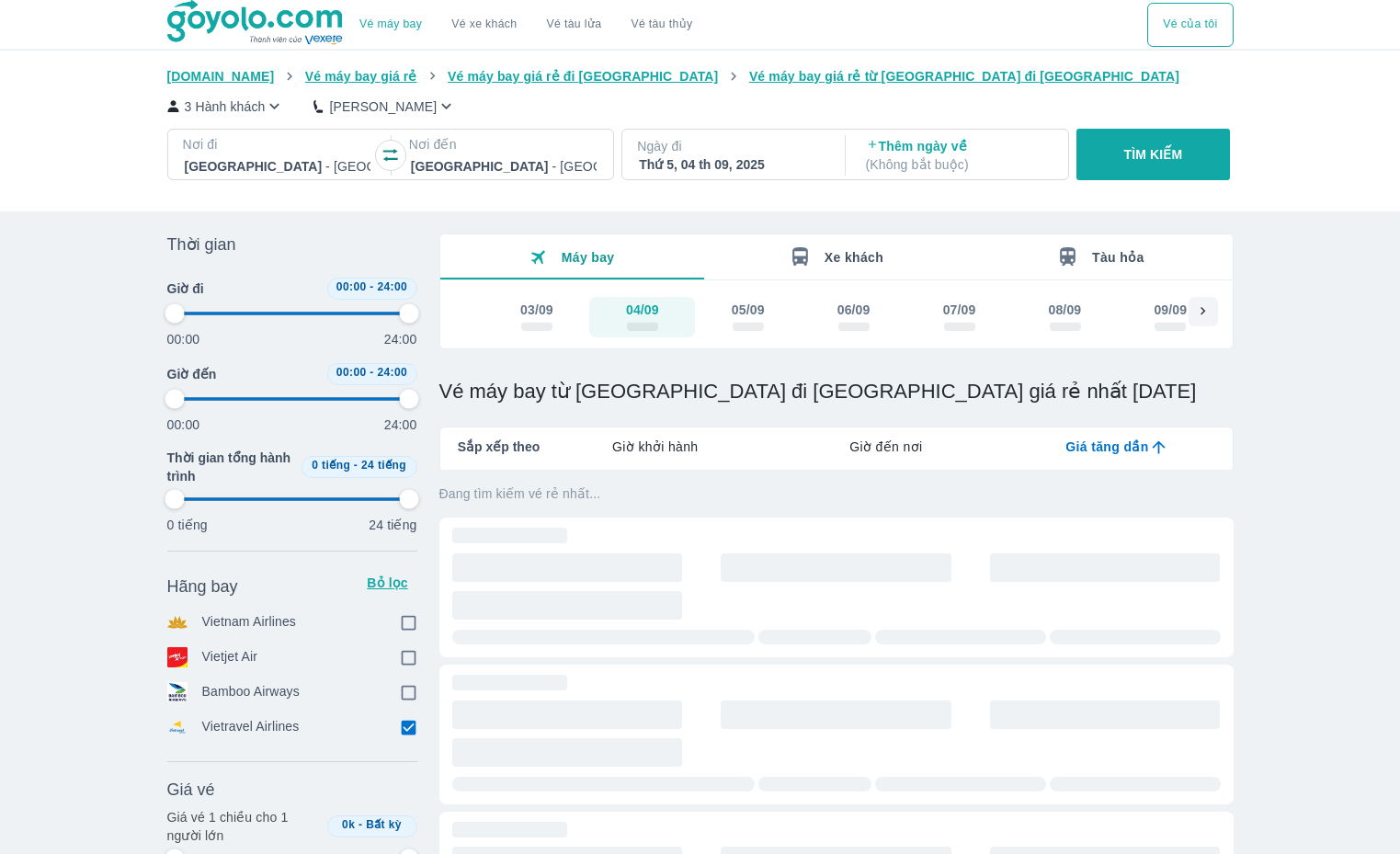
type input "97.9166666666667"
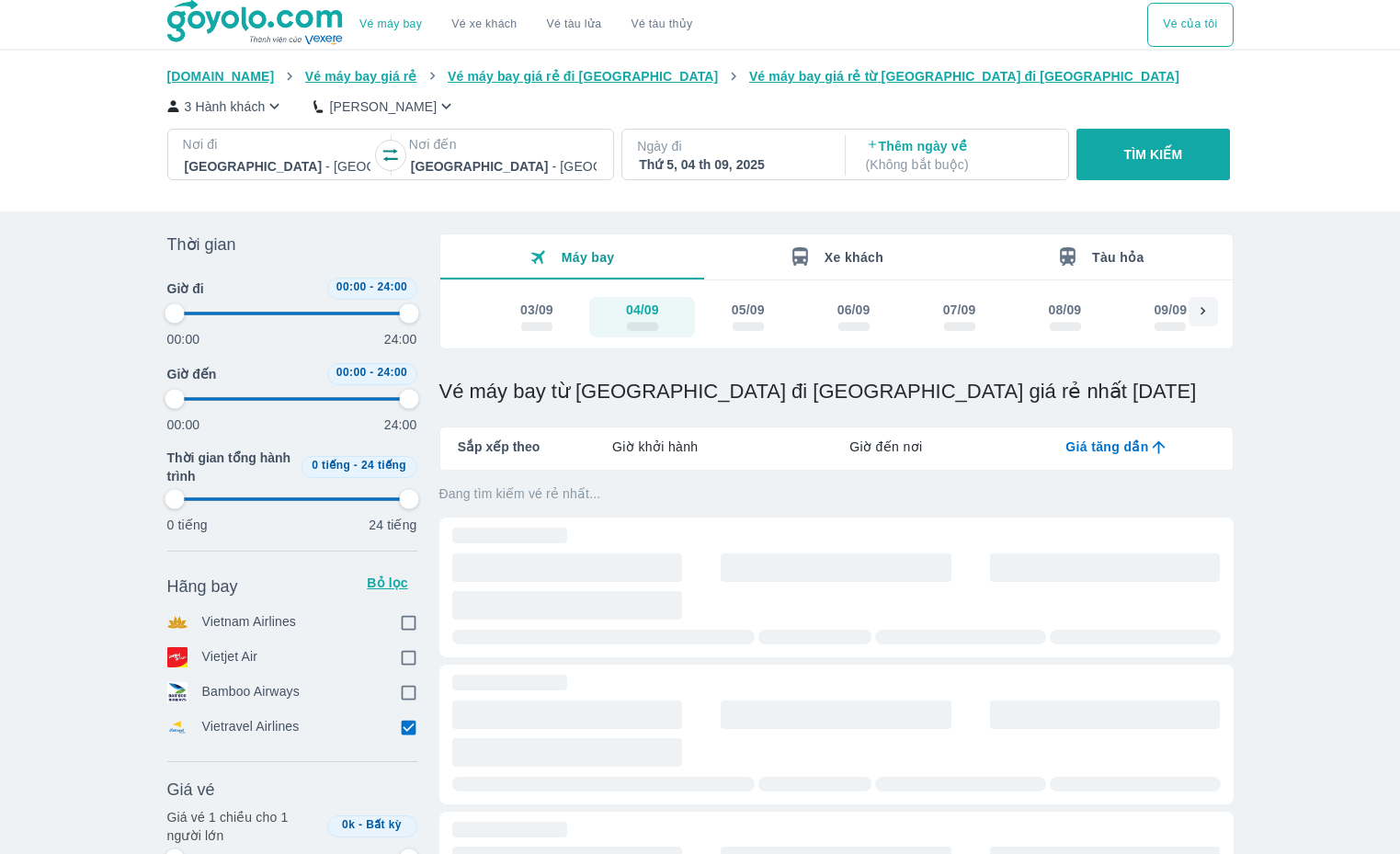
type input "97.9166666666667"
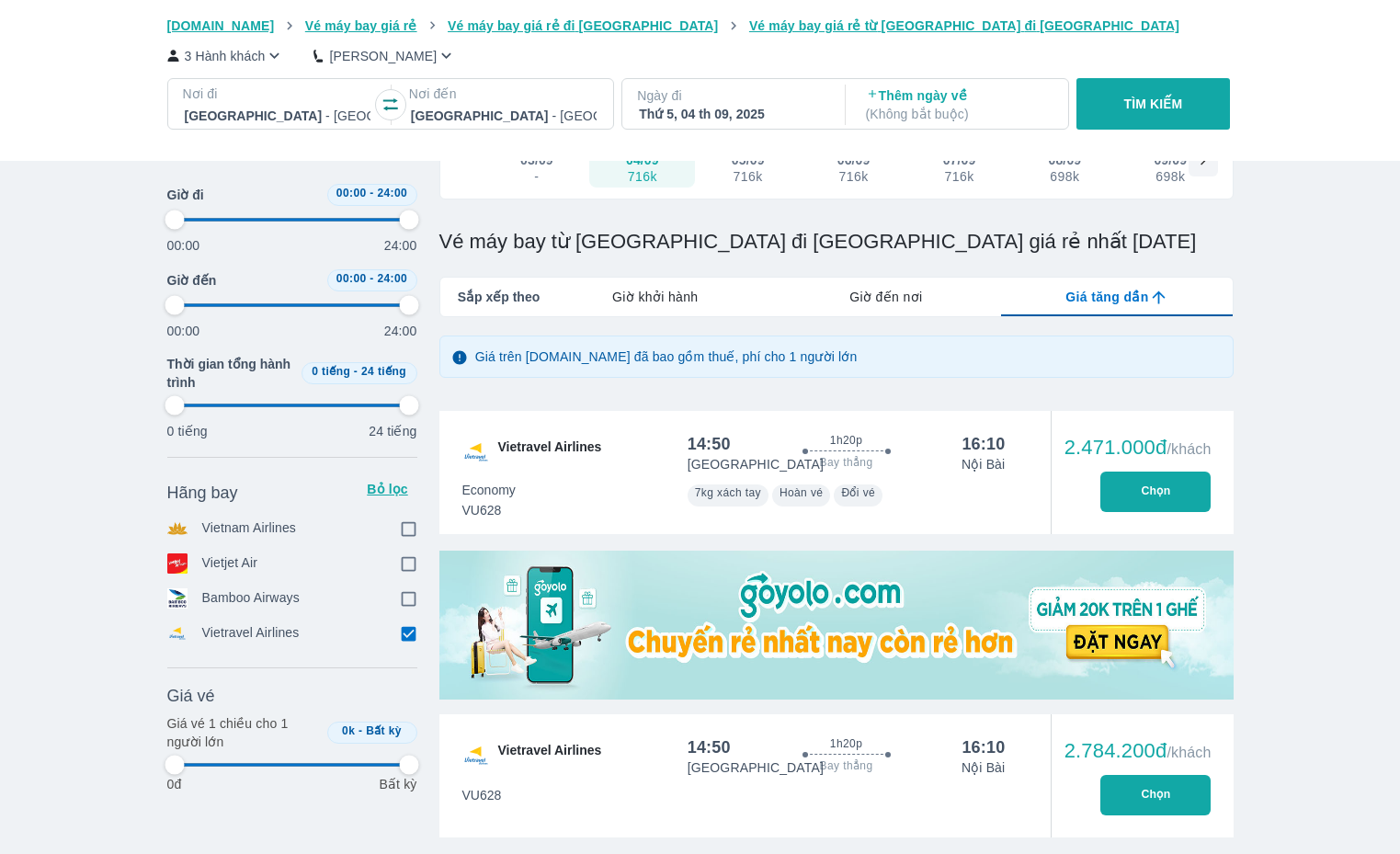
scroll to position [149, 0]
type input "97.9166666666667"
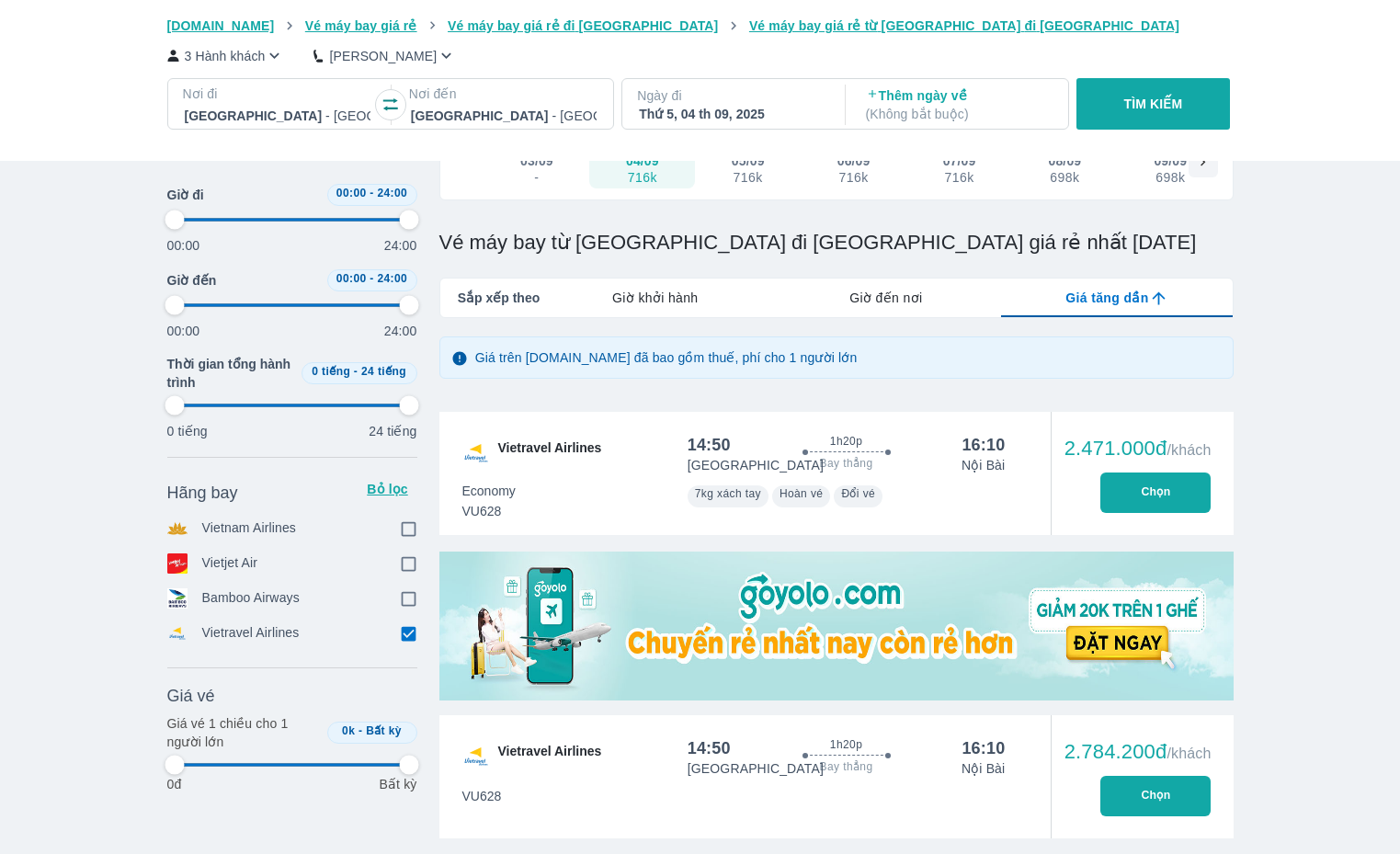
type input "97.9166666666667"
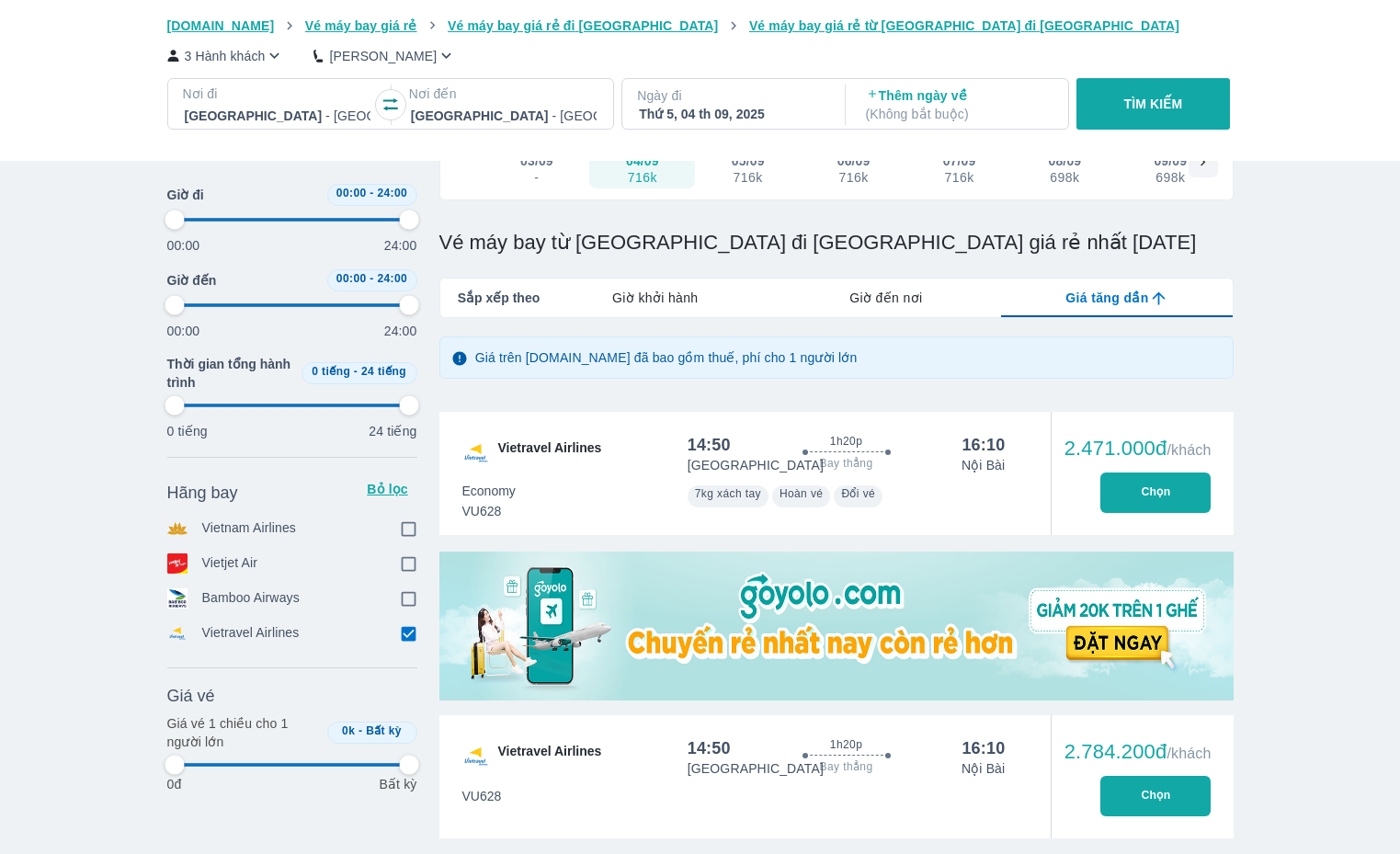
type input "97.9166666666667"
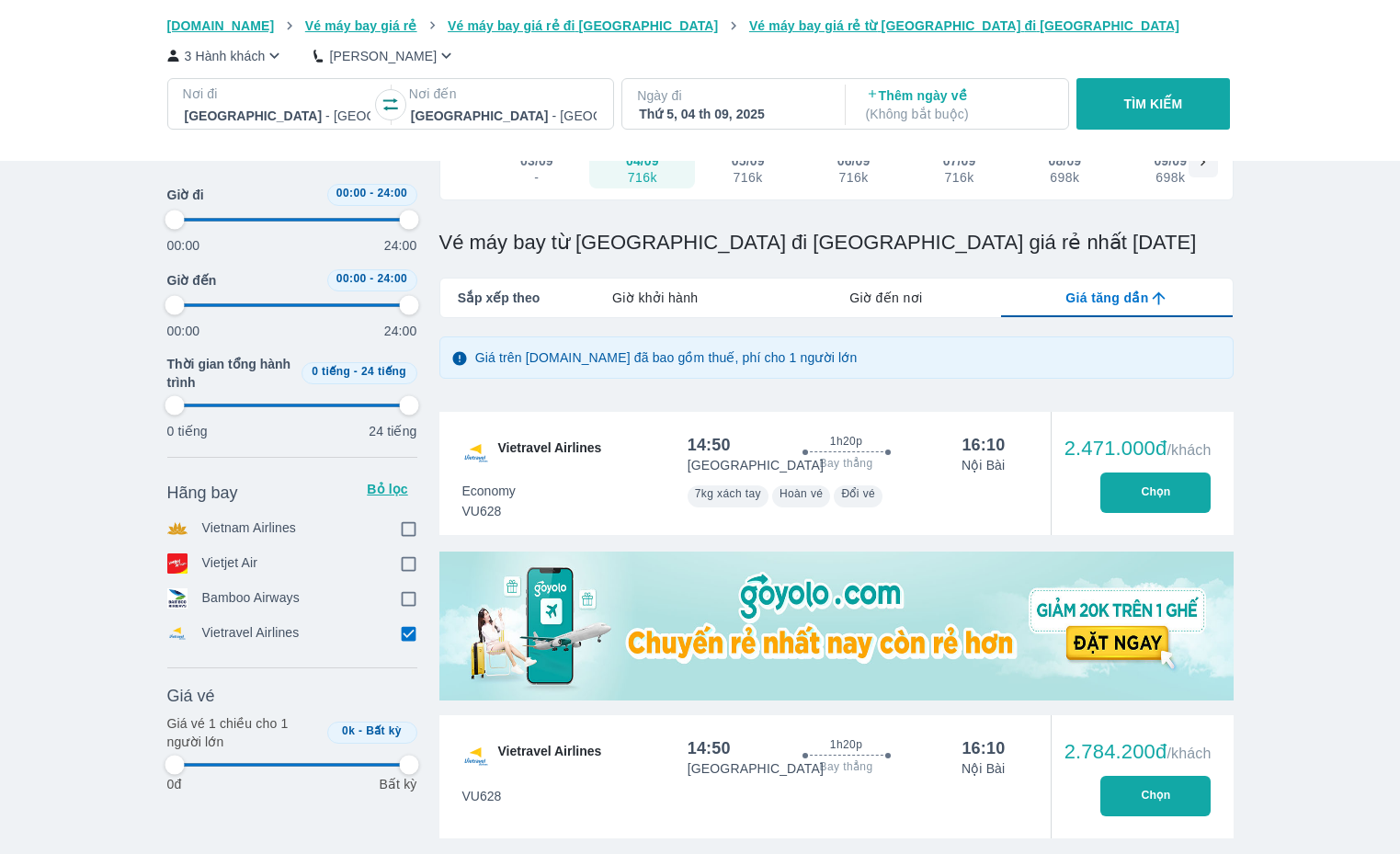
type input "97.9166666666667"
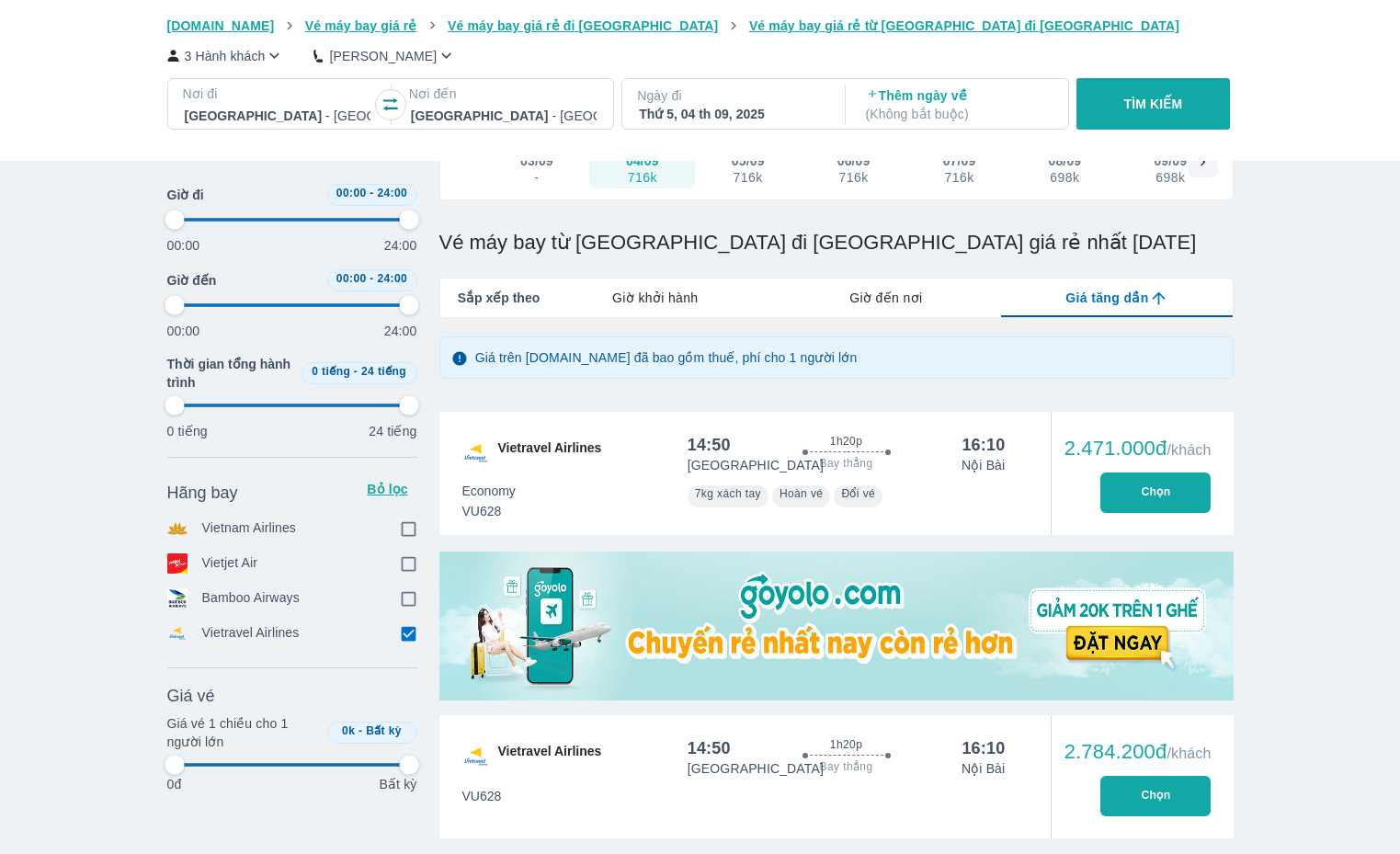
type input "97.9166666666667"
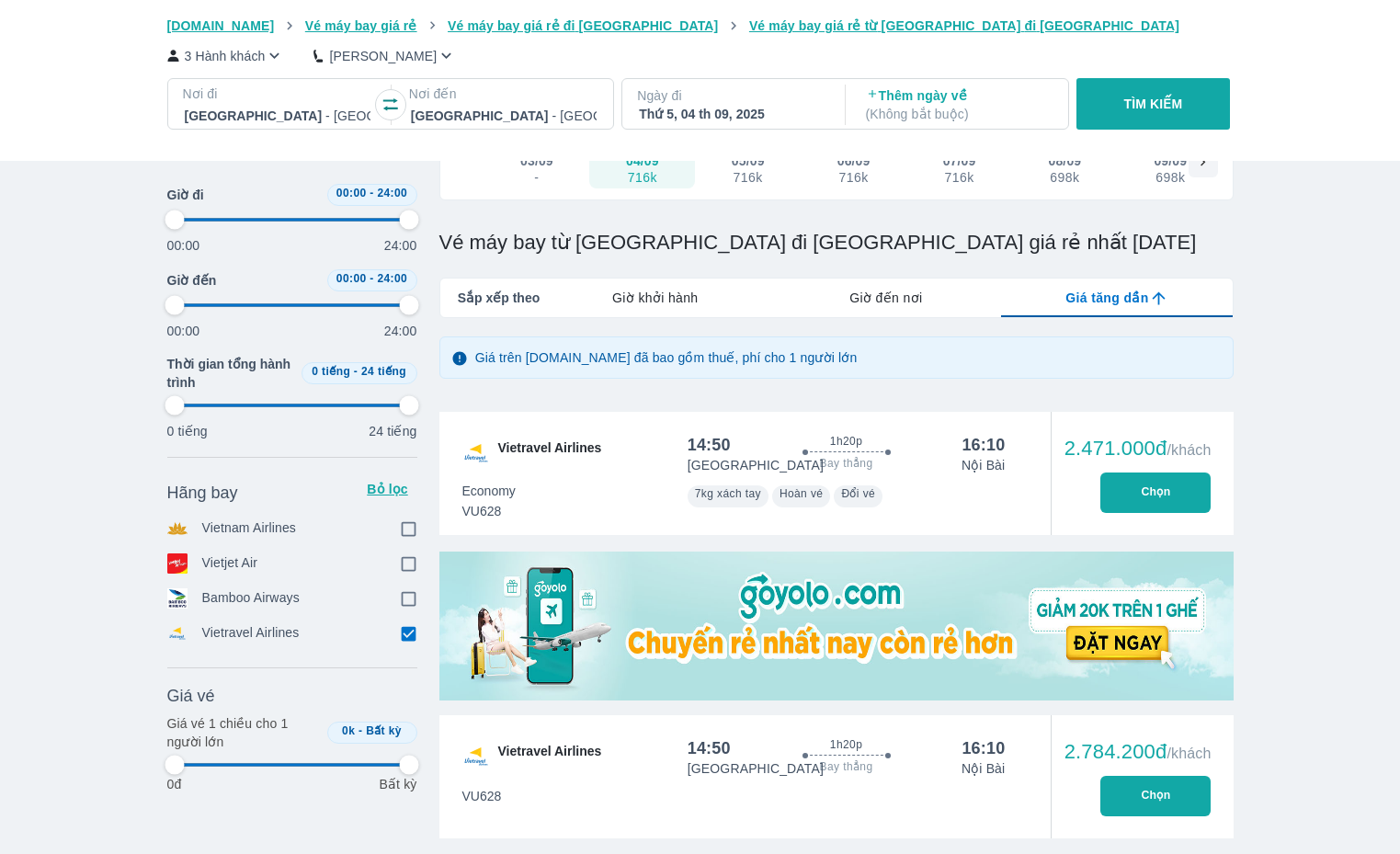
type input "97.9166666666667"
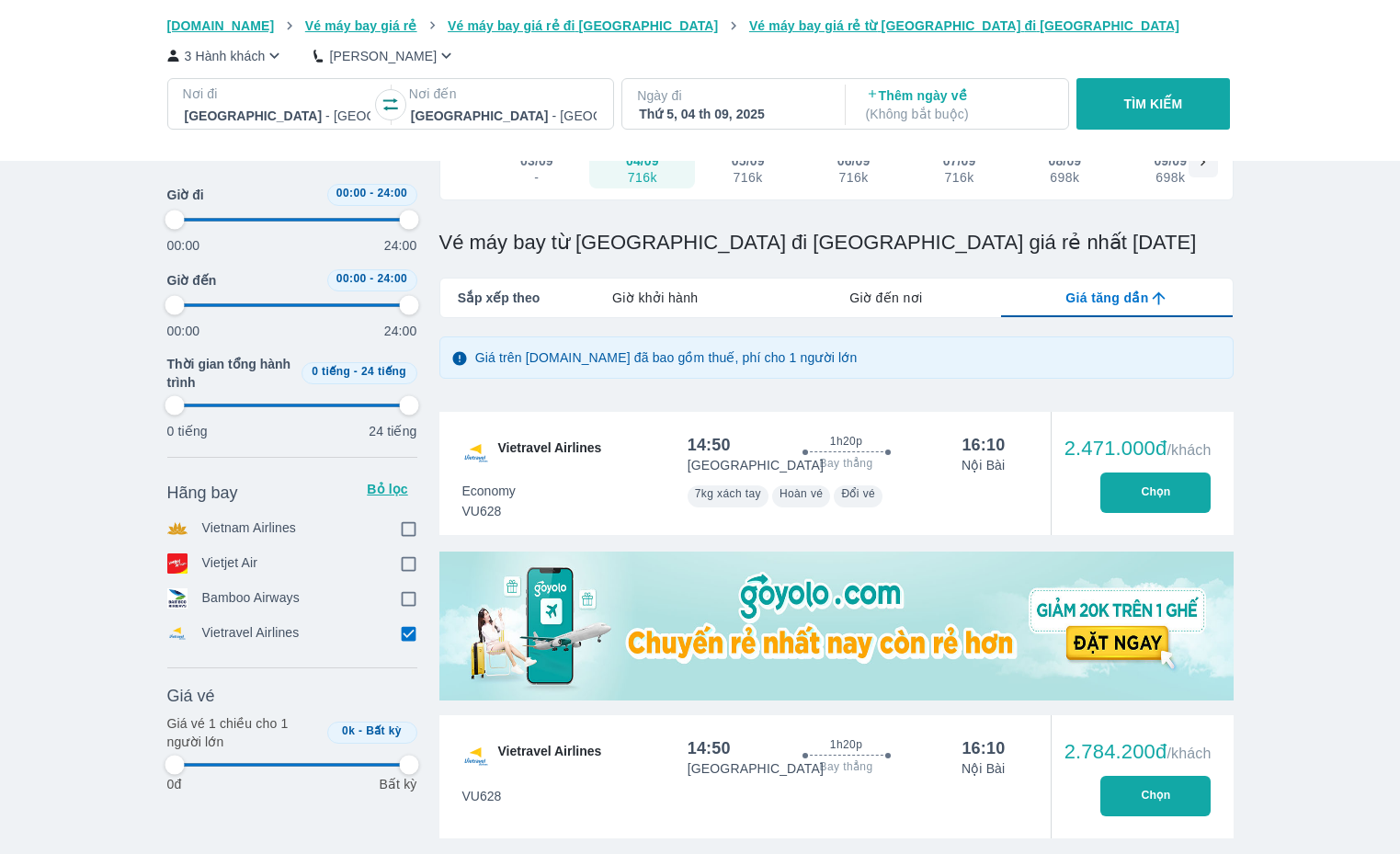
type input "97.9166666666667"
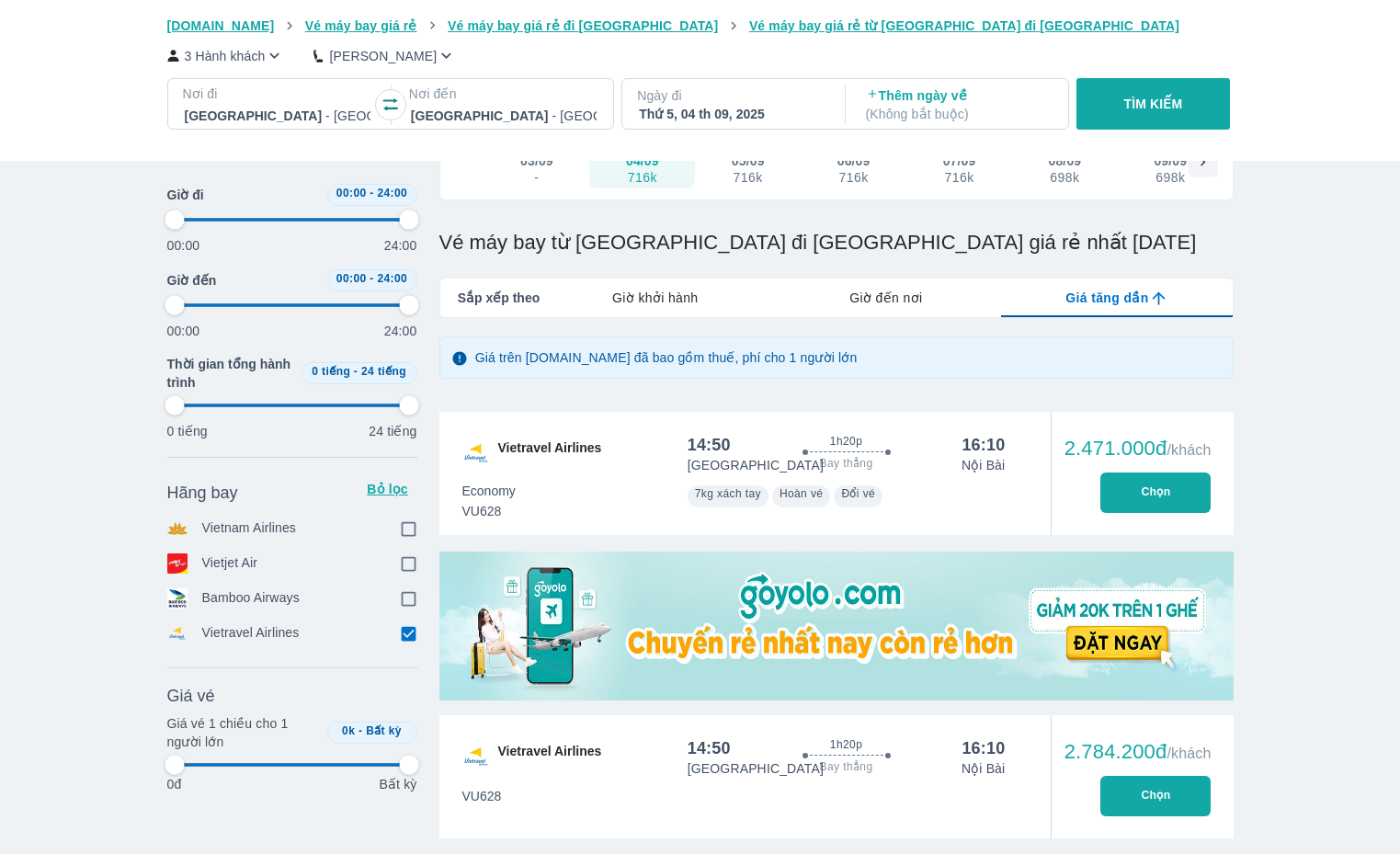
type input "97.9166666666667"
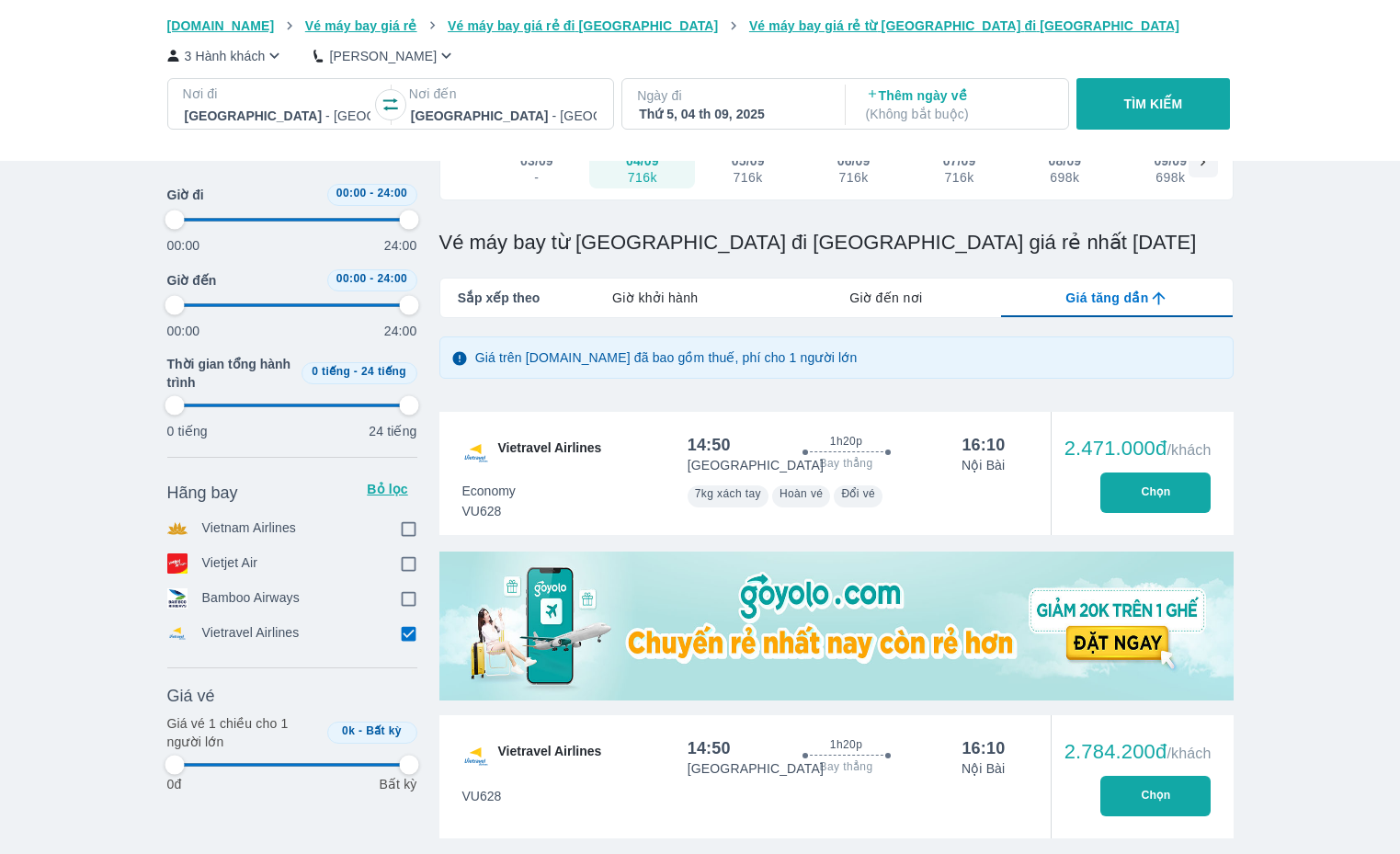
type input "97.9166666666667"
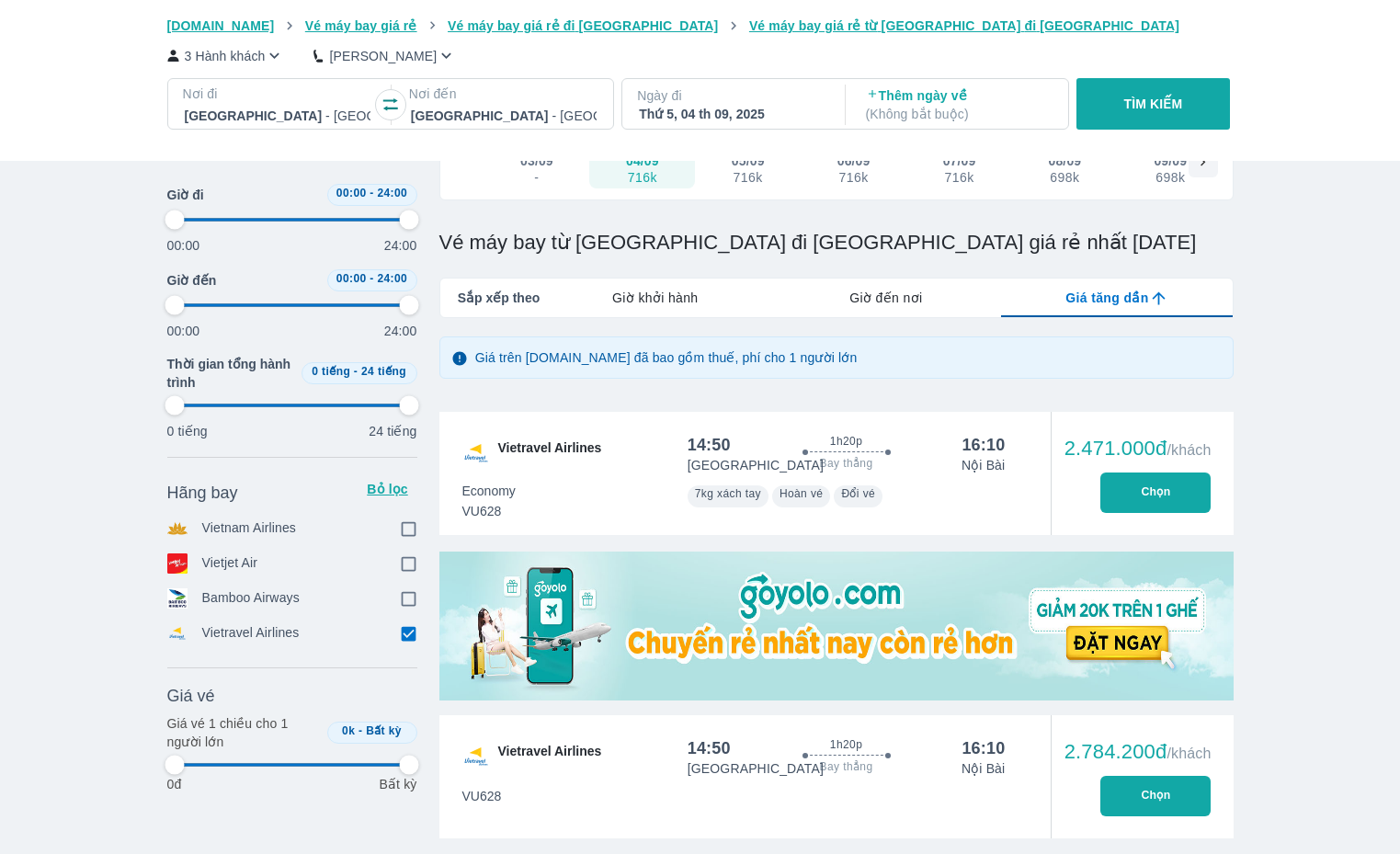
type input "97.9166666666667"
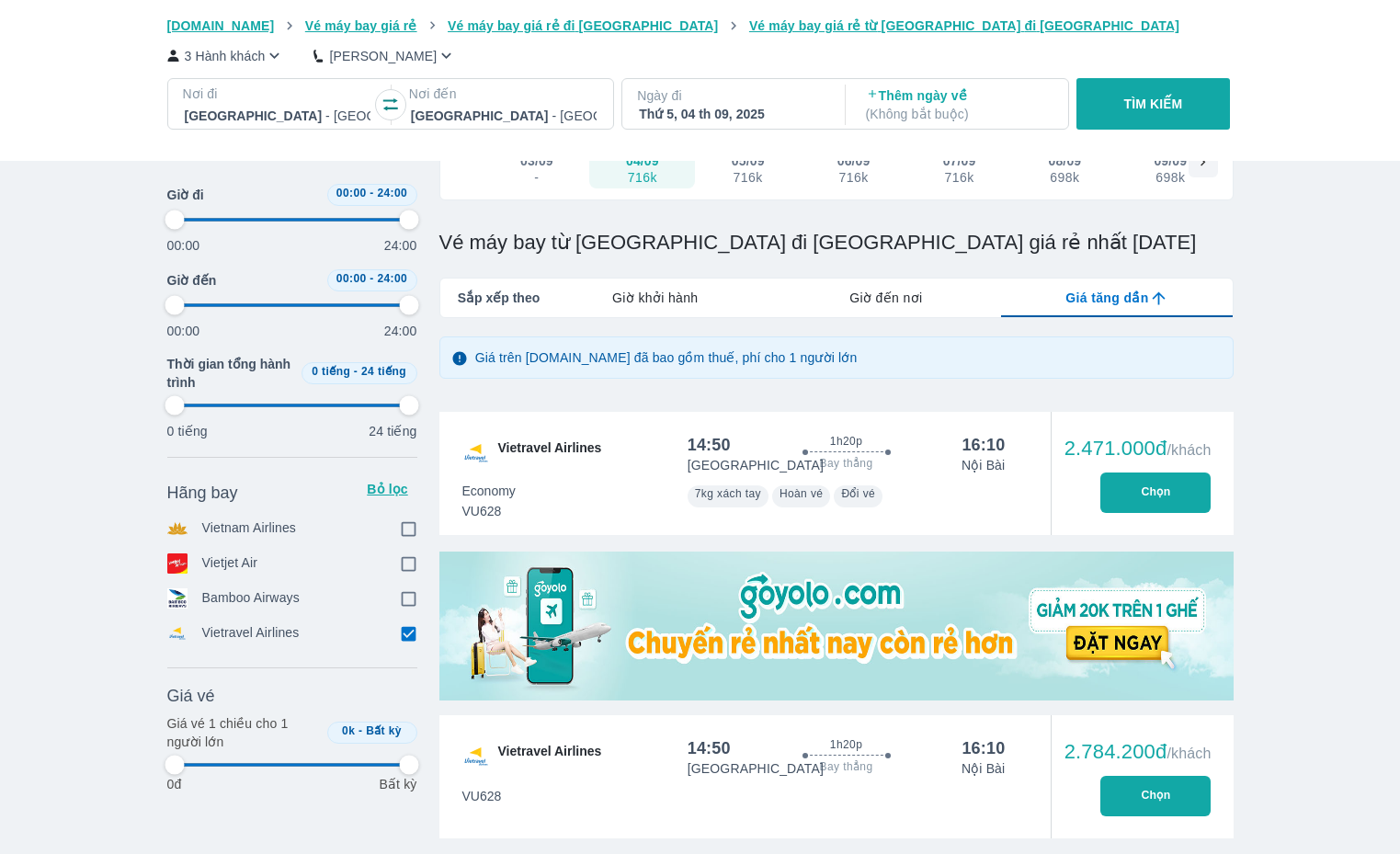
type input "97.9166666666667"
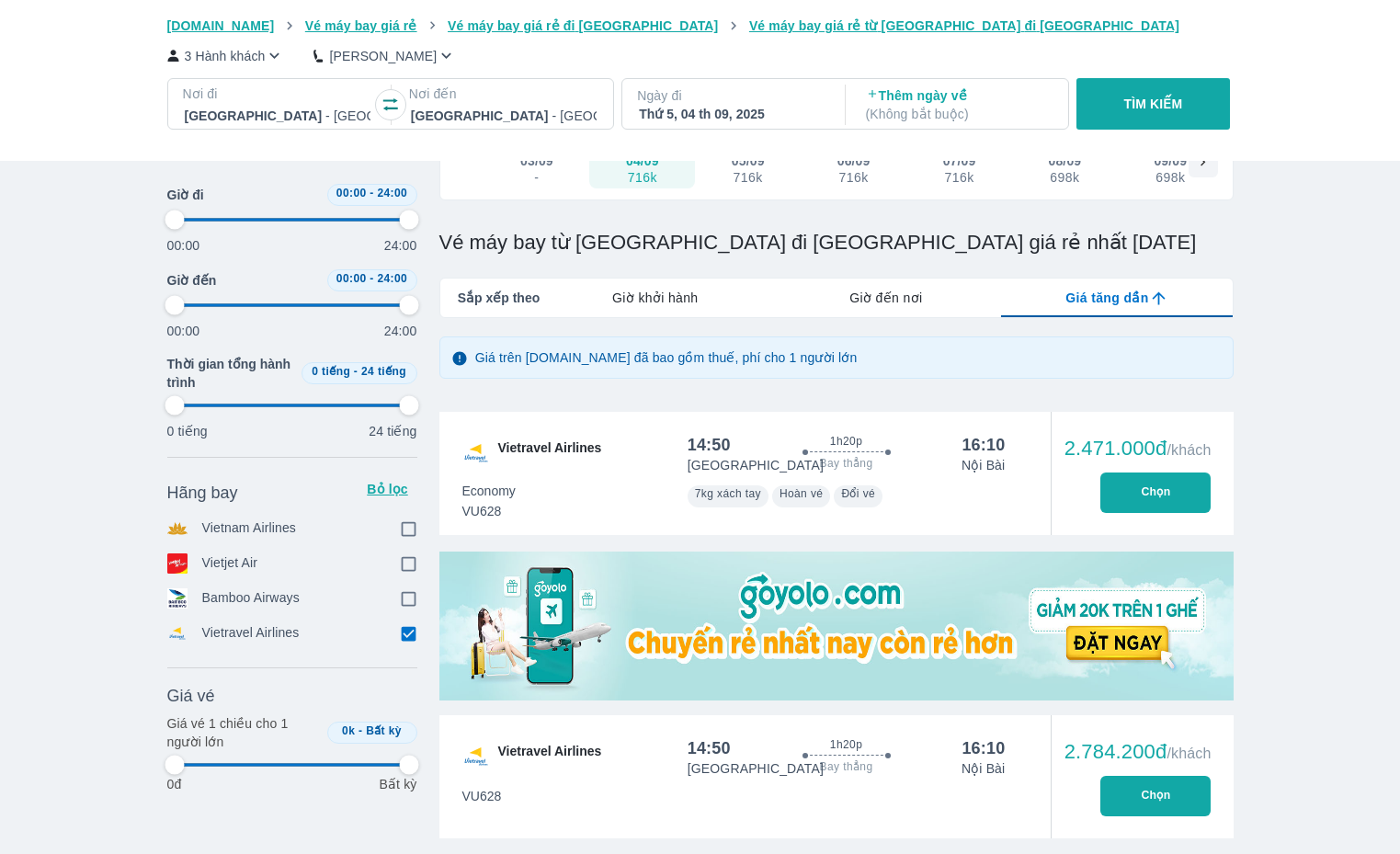
type input "97.9166666666667"
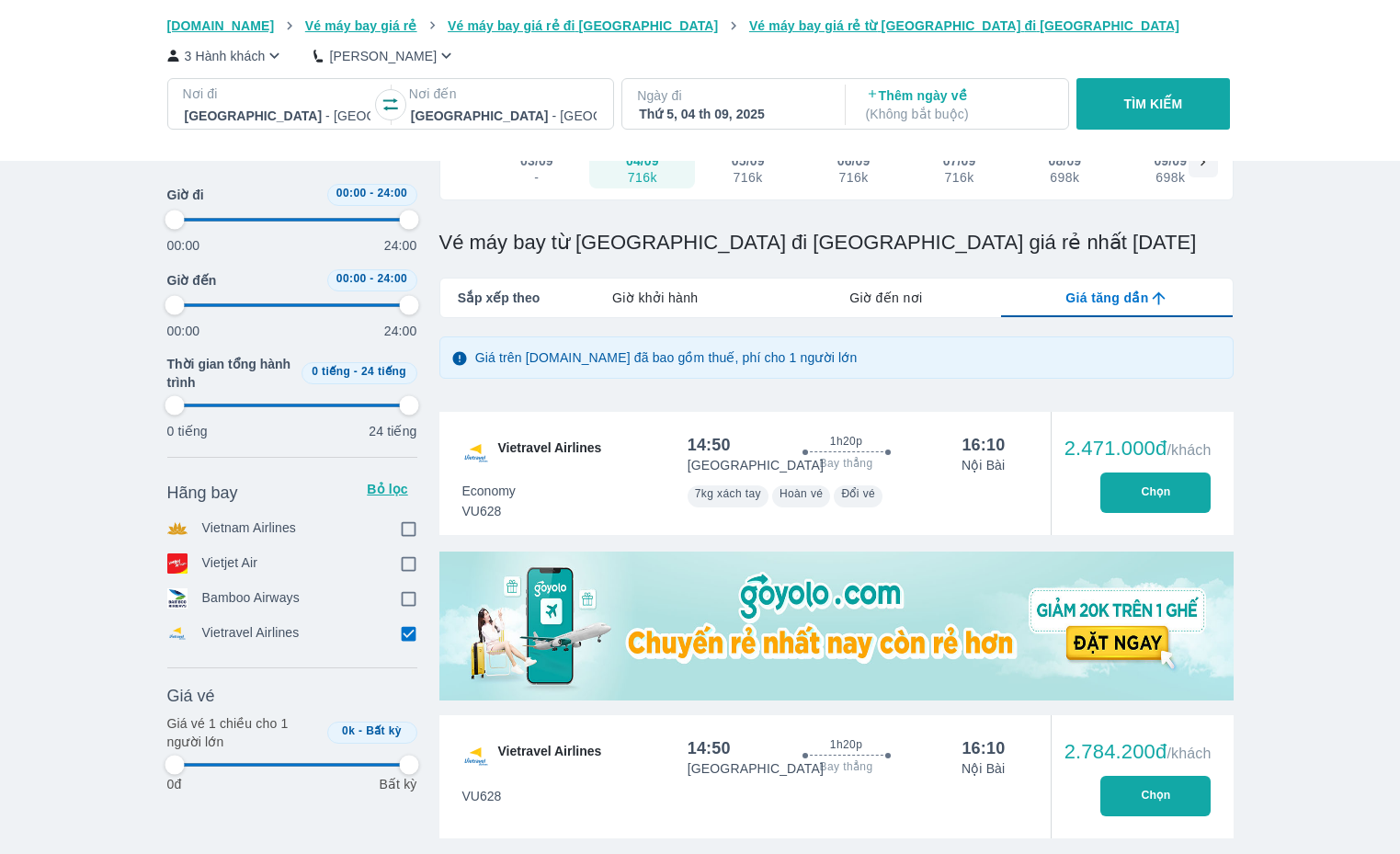
type input "97.9166666666667"
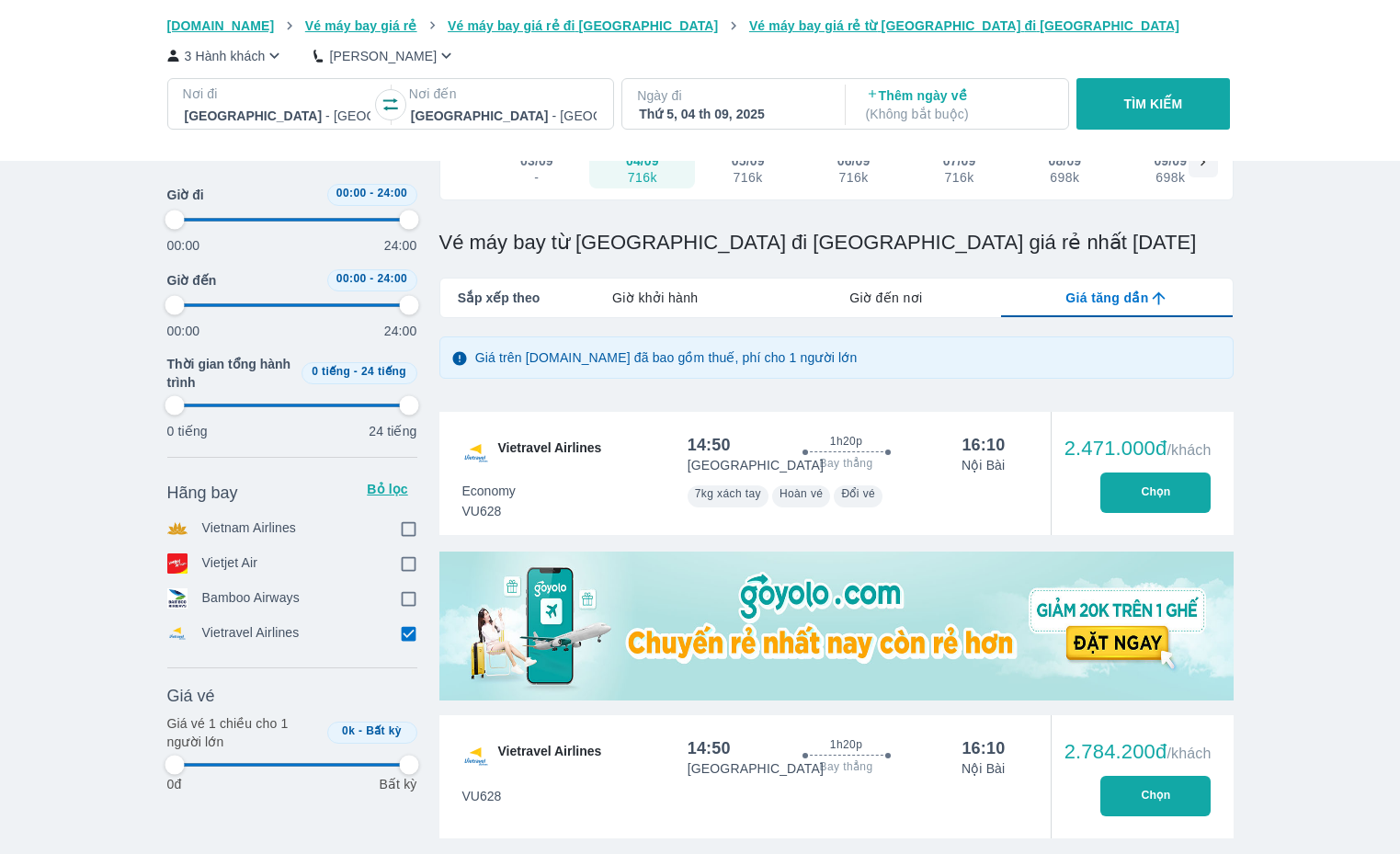
type input "97.9166666666667"
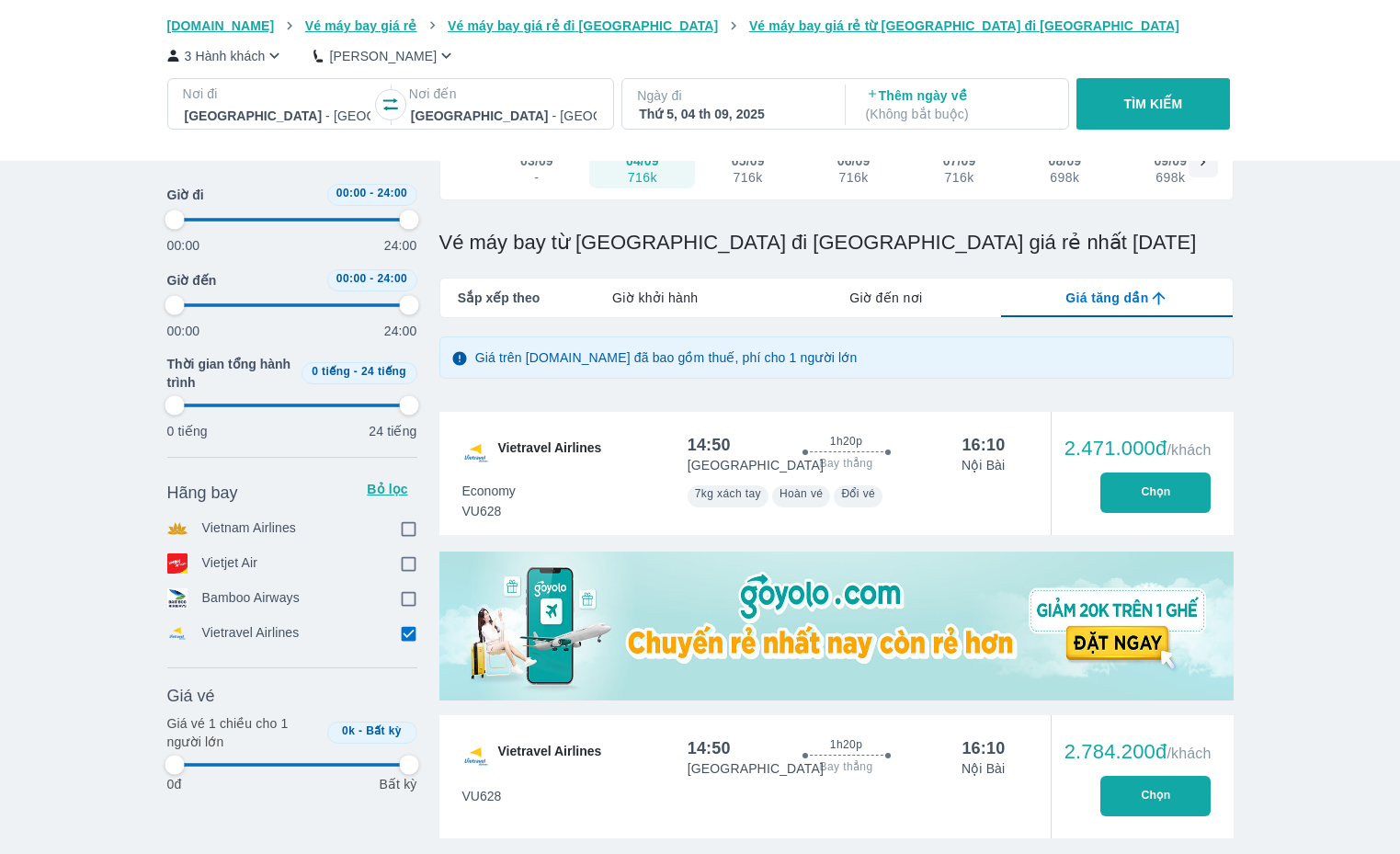
type input "97.9166666666667"
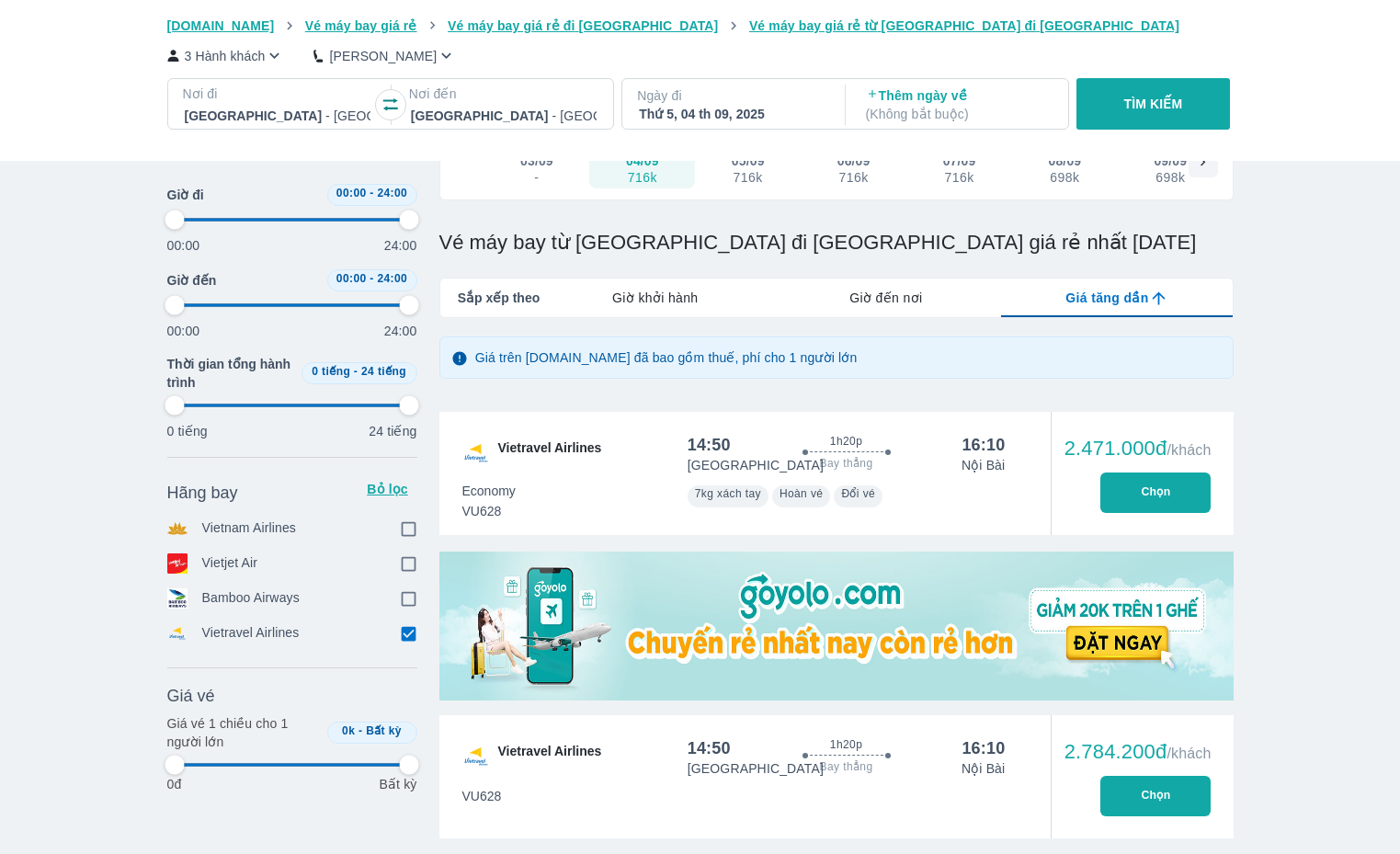
type input "97.9166666666667"
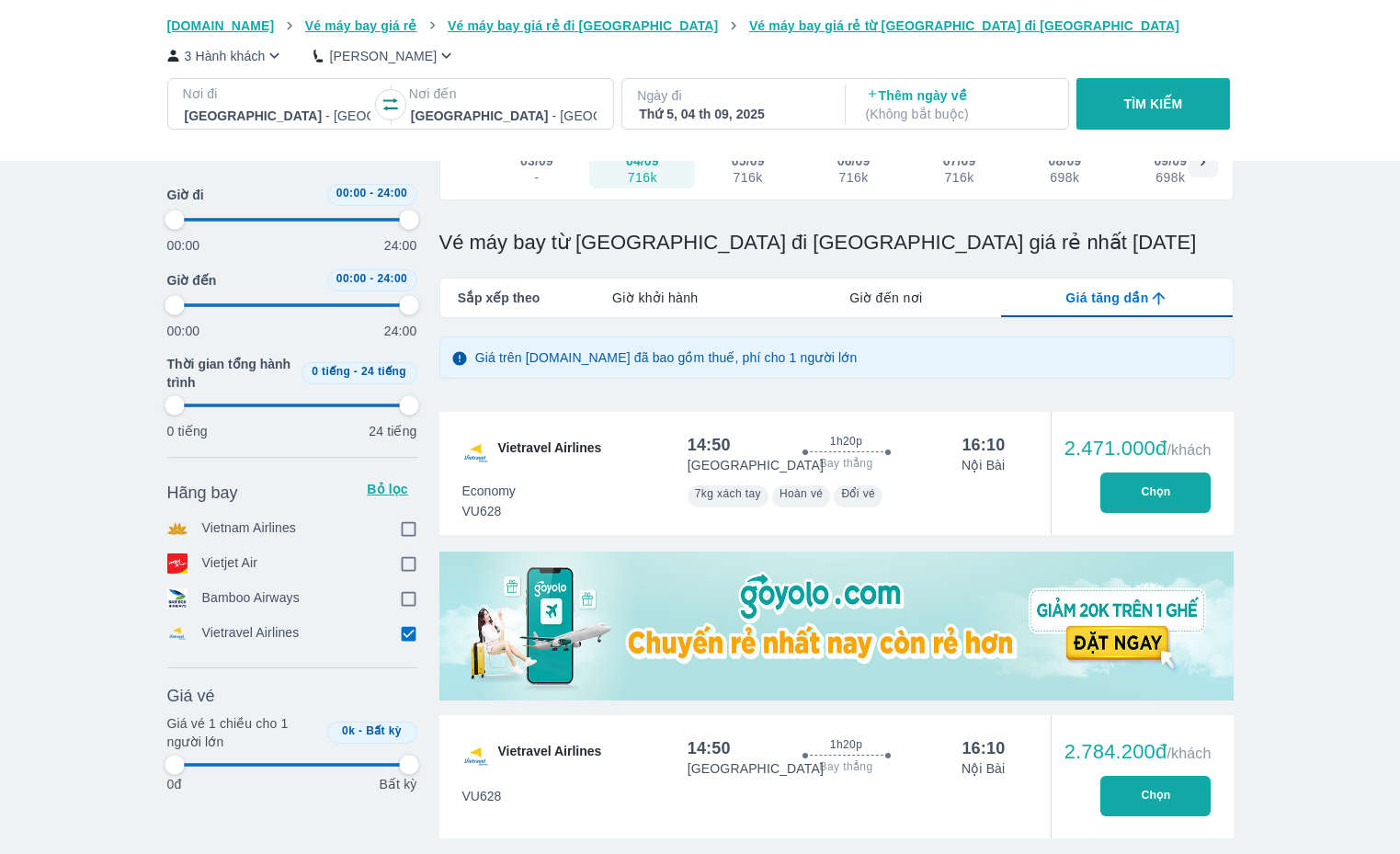
type input "97.9166666666667"
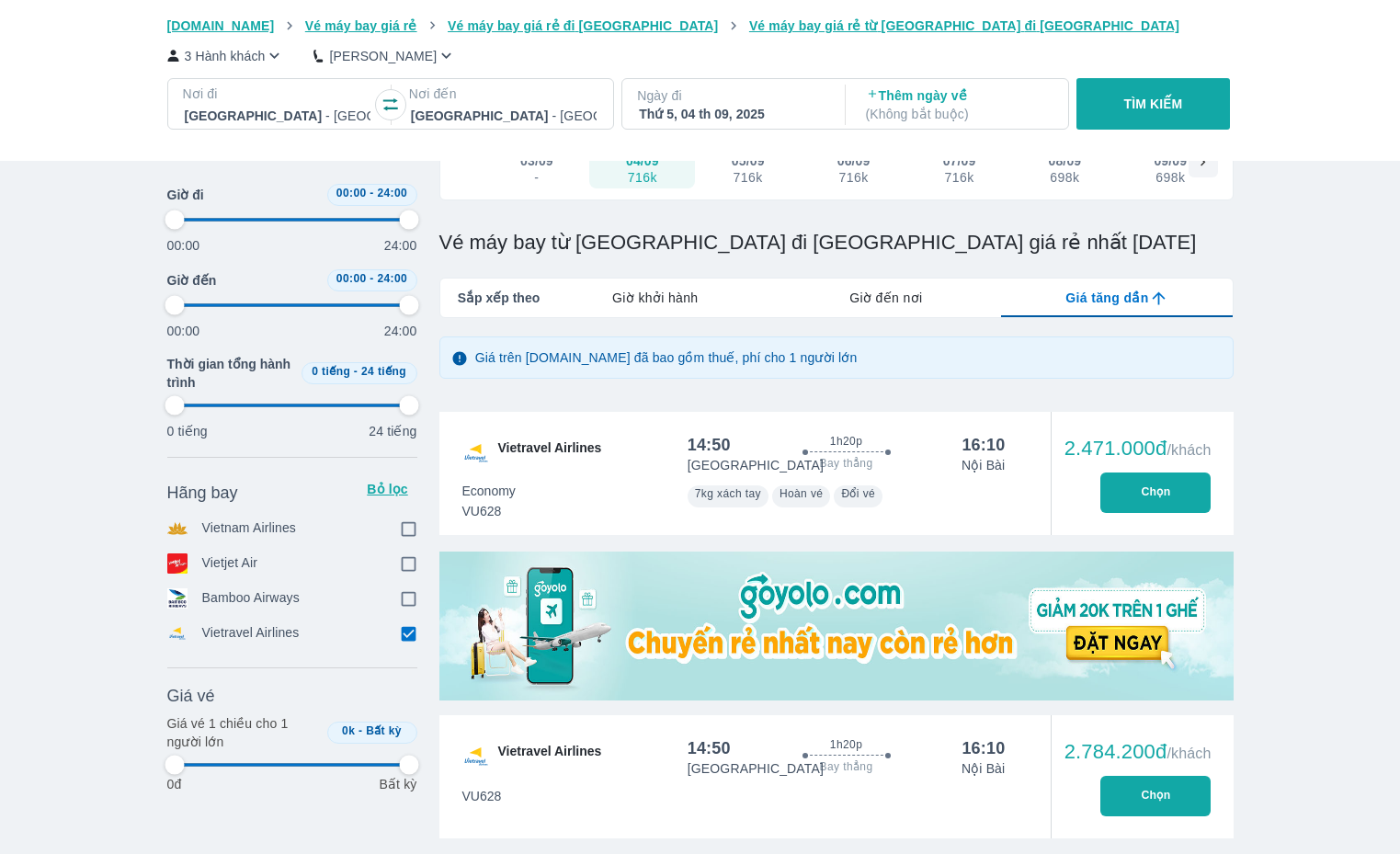
type input "97.9166666666667"
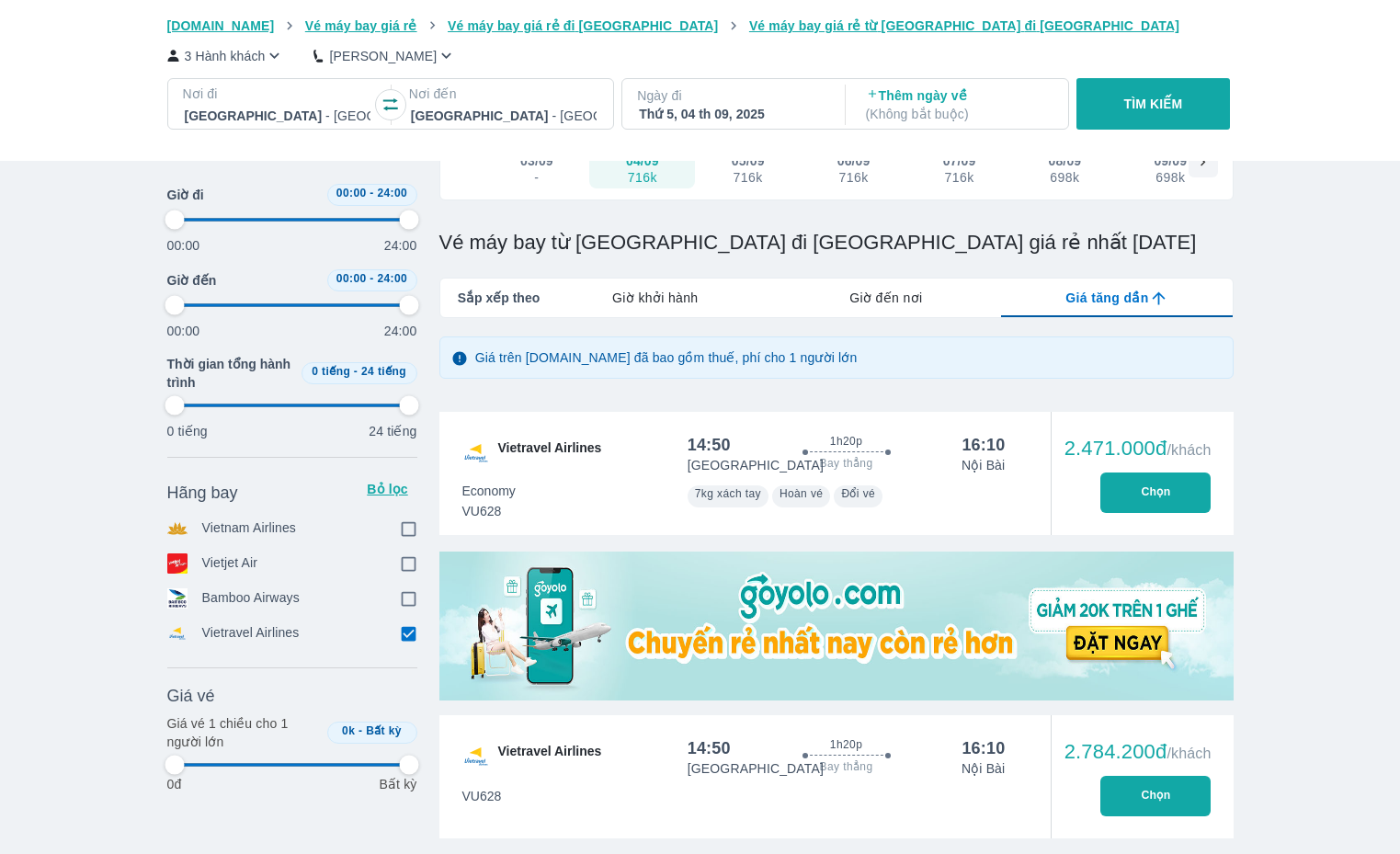
type input "97.9166666666667"
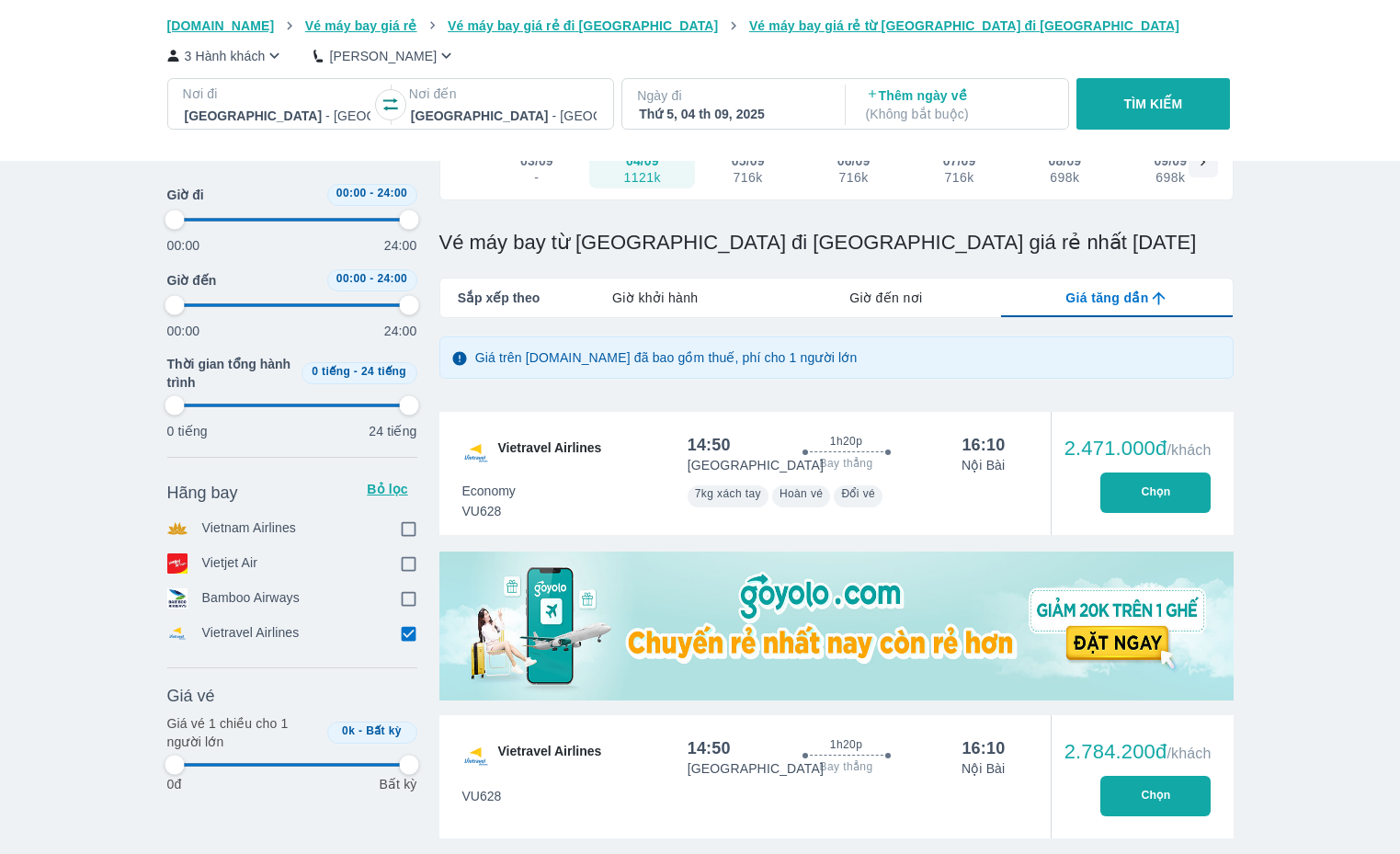
type input "97.9166666666667"
